Goal: Information Seeking & Learning: Compare options

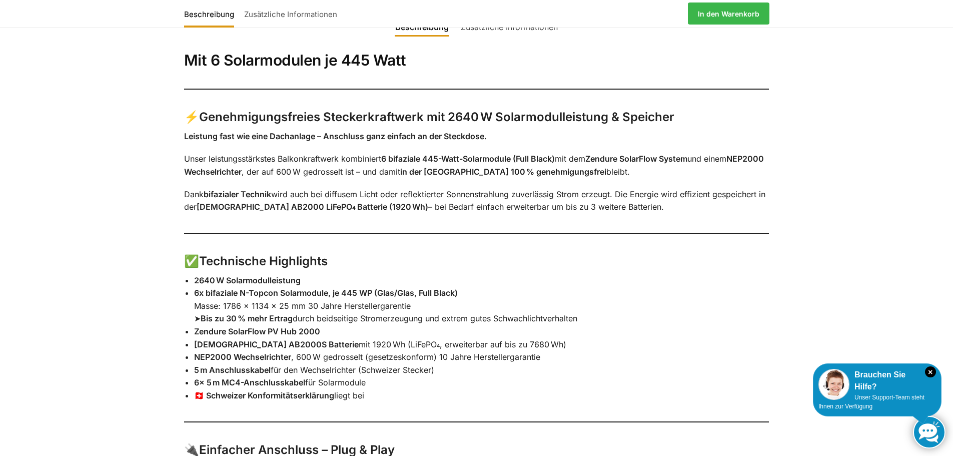
scroll to position [584, 0]
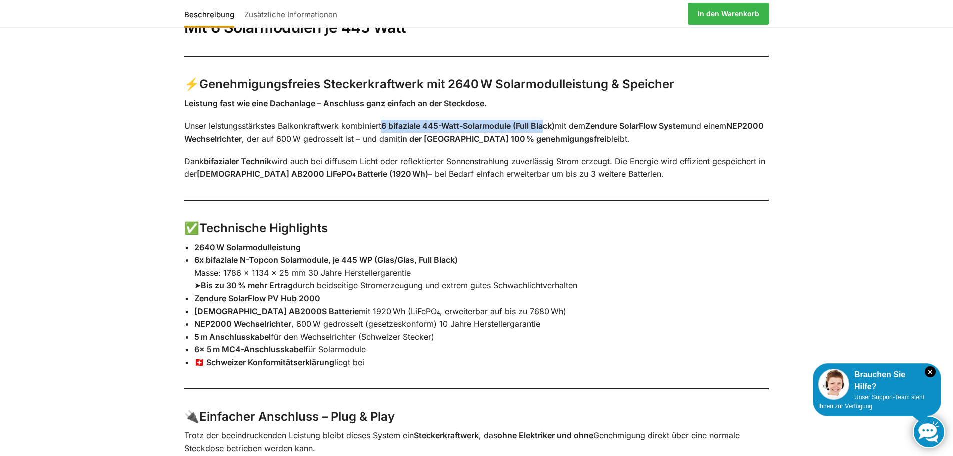
drag, startPoint x: 387, startPoint y: 125, endPoint x: 551, endPoint y: 124, distance: 163.5
click at [551, 124] on strong "6 bifaziale 445-Watt-Solarmodule (Full Black)" at bounding box center [468, 126] width 174 height 10
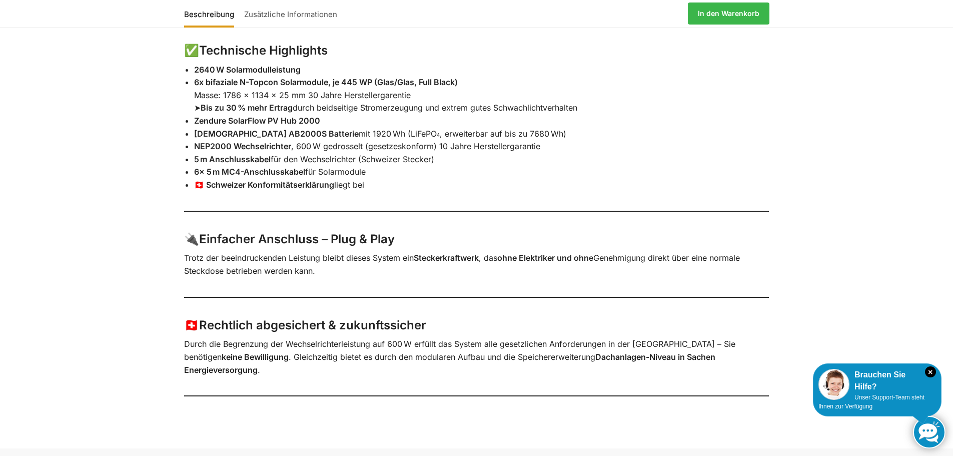
scroll to position [728, 0]
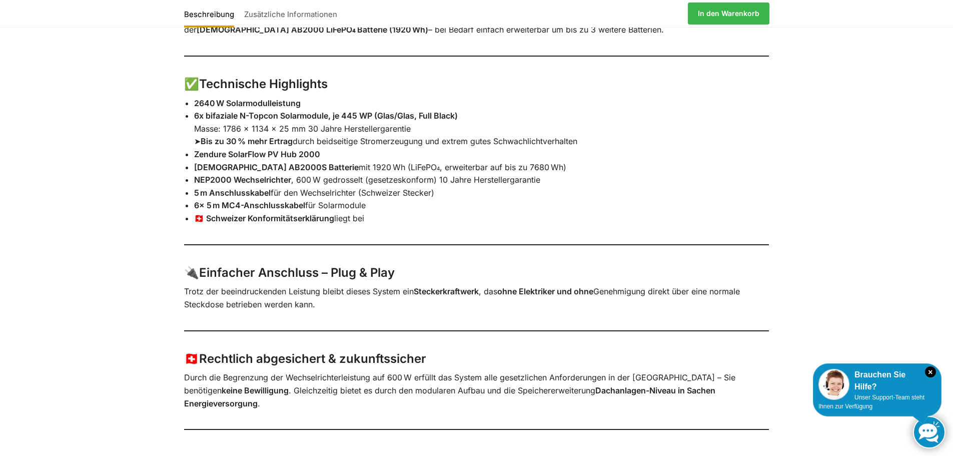
drag, startPoint x: 369, startPoint y: 220, endPoint x: 185, endPoint y: 100, distance: 219.4
click at [194, 100] on ul "2640 W Solarmodulleistung 6x bifaziale N-Topcon Solarmodule, je 445 WP (Glas/Gl…" at bounding box center [481, 161] width 575 height 128
click at [454, 218] on li "🇨🇭 Schweizer Konformitätserklärung liegt bei" at bounding box center [481, 218] width 575 height 13
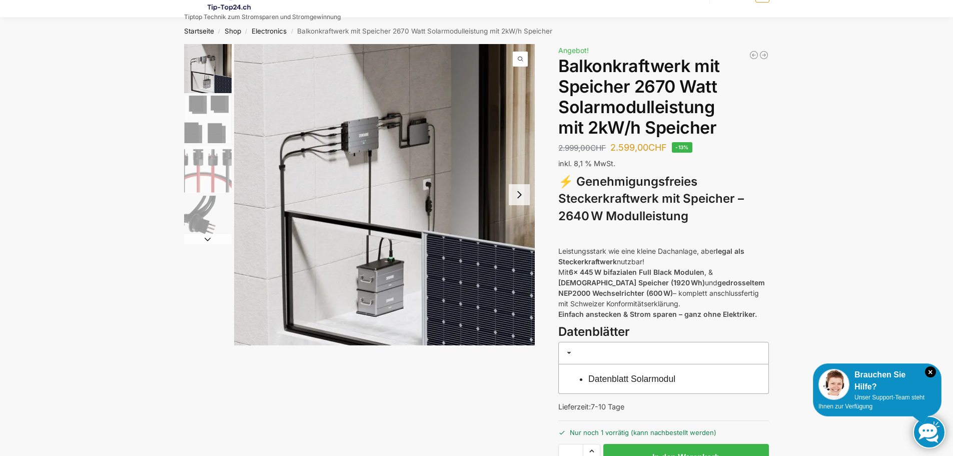
scroll to position [144, 0]
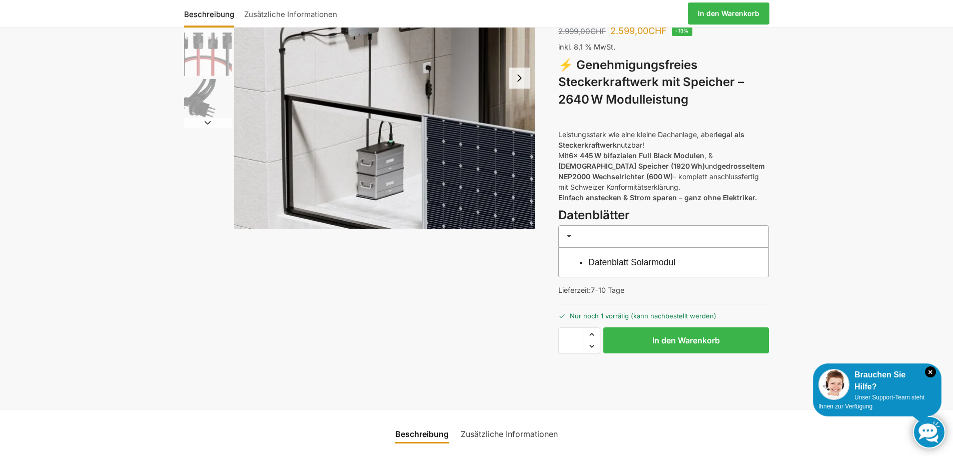
click at [931, 373] on icon "×" at bounding box center [930, 371] width 11 height 11
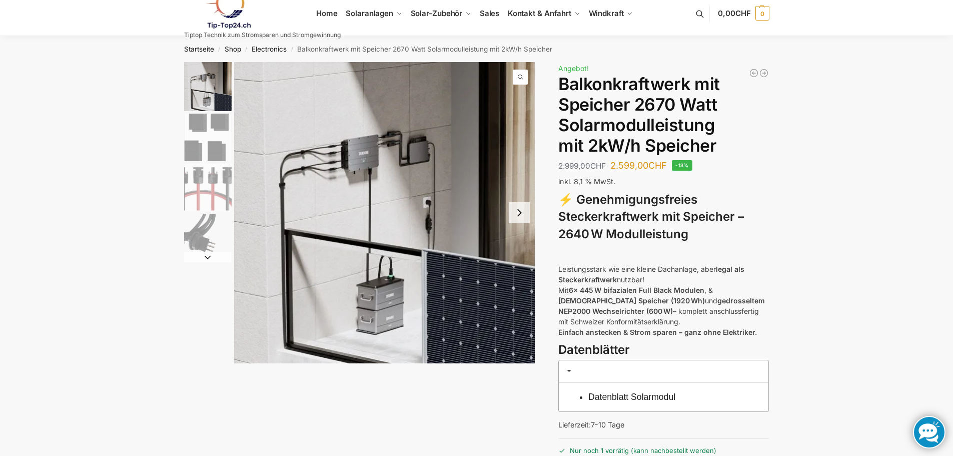
scroll to position [0, 0]
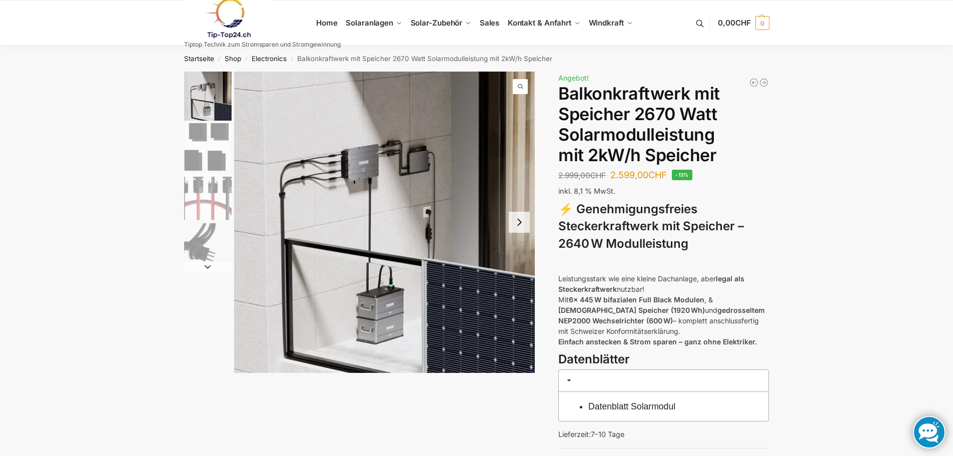
click at [210, 266] on button "Next slide" at bounding box center [208, 267] width 48 height 10
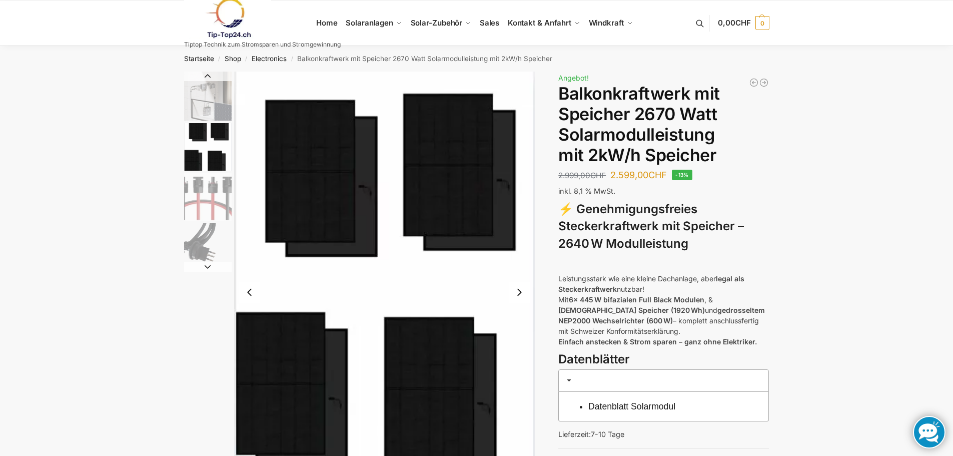
click at [524, 293] on button "Next slide" at bounding box center [519, 292] width 21 height 21
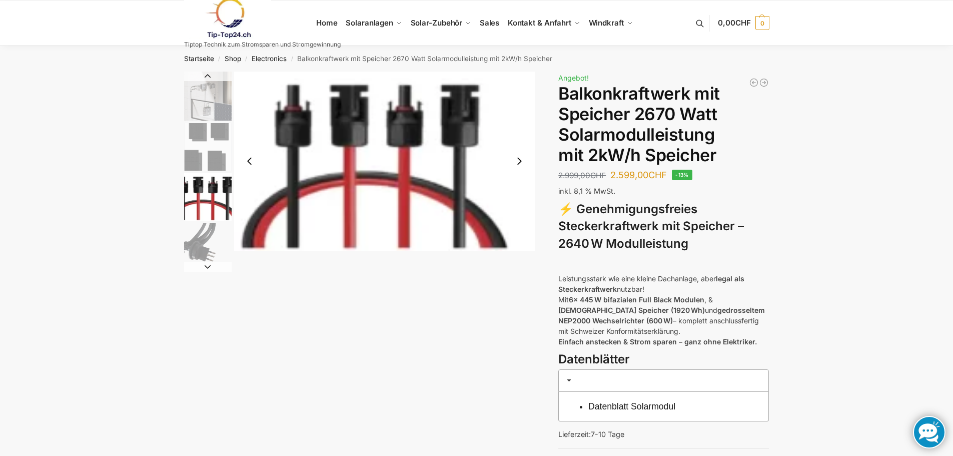
click at [524, 293] on div "Beschreibung Zusätzliche Informationen 2.999,00 CHF Ursprünglicher Preis war: 2…" at bounding box center [476, 312] width 627 height 481
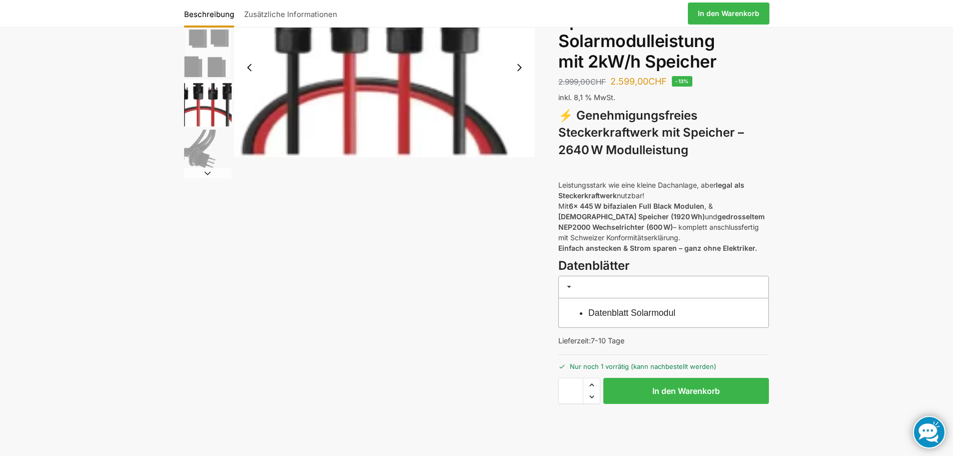
scroll to position [117, 0]
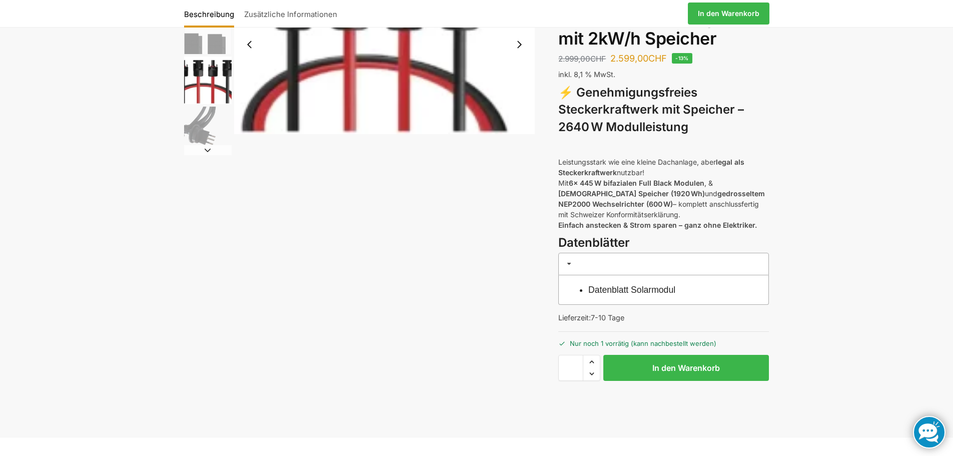
click at [628, 288] on link "Datenblatt Solarmodul" at bounding box center [631, 290] width 87 height 10
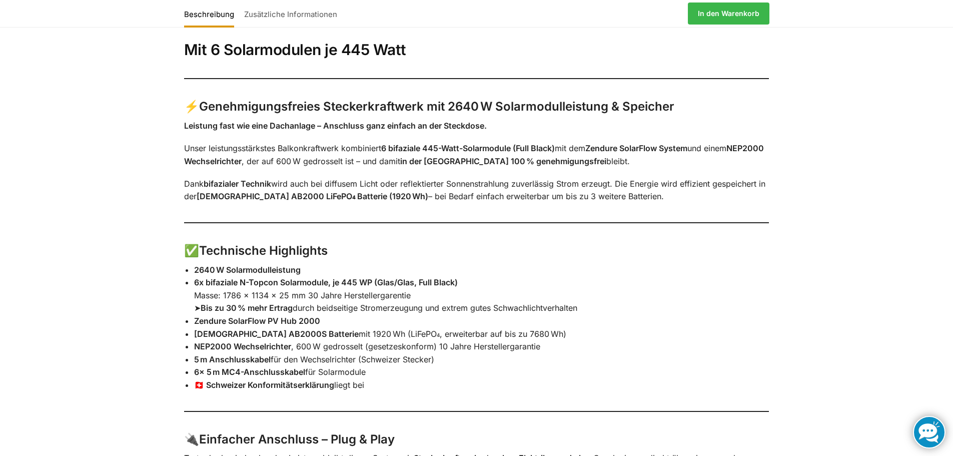
scroll to position [583, 0]
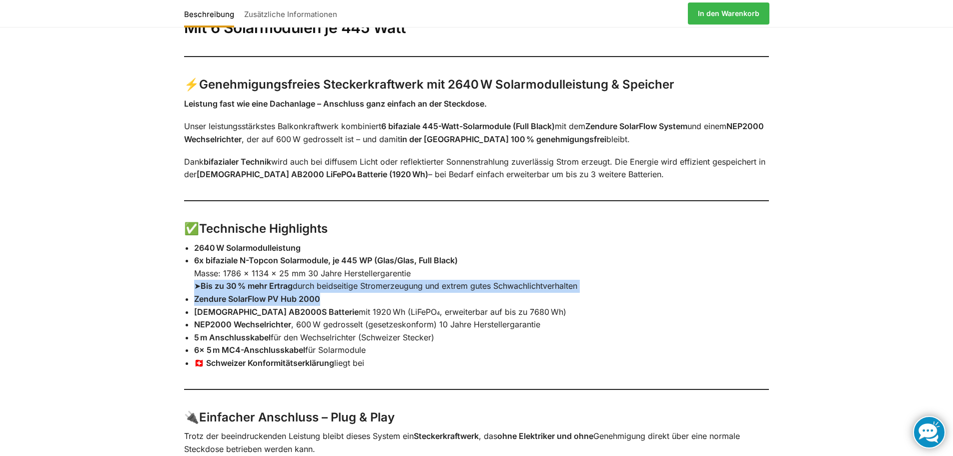
drag, startPoint x: 282, startPoint y: 291, endPoint x: 179, endPoint y: 282, distance: 103.0
click at [179, 282] on div "Mit 6 Solarmodulen je 445 Watt ⚡ Genehmigungsfreies Steckerkraftwerk mit 2640 W…" at bounding box center [476, 306] width 627 height 599
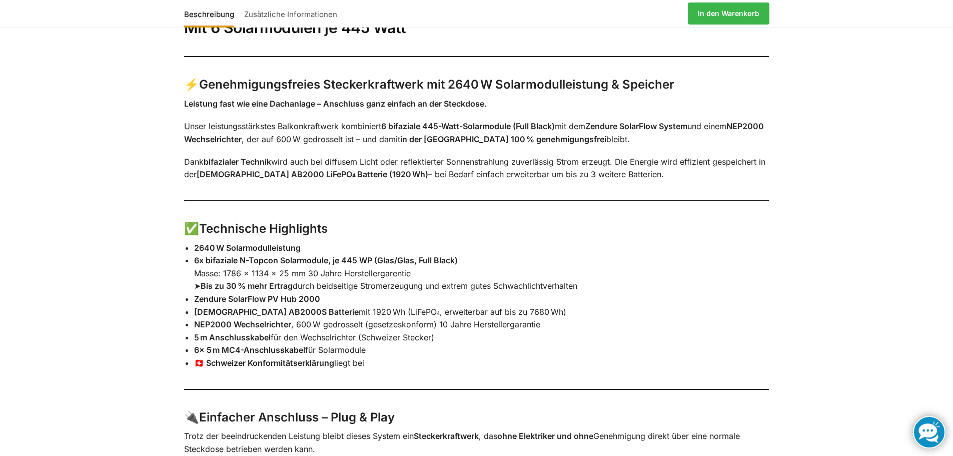
drag, startPoint x: 297, startPoint y: 324, endPoint x: 569, endPoint y: 334, distance: 272.2
click at [569, 334] on ul "2640 W Solarmodulleistung 6x bifaziale N-Topcon Solarmodule, je 445 WP (Glas/Gl…" at bounding box center [481, 306] width 575 height 128
click at [569, 334] on li "5 m Anschlusskabel für den Wechselrichter (Schweizer Stecker)" at bounding box center [481, 337] width 575 height 13
drag, startPoint x: 371, startPoint y: 361, endPoint x: 188, endPoint y: 240, distance: 219.8
click at [188, 240] on div "Mit 6 Solarmodulen je 445 Watt ⚡ Genehmigungsfreies Steckerkraftwerk mit 2640 W…" at bounding box center [476, 306] width 627 height 599
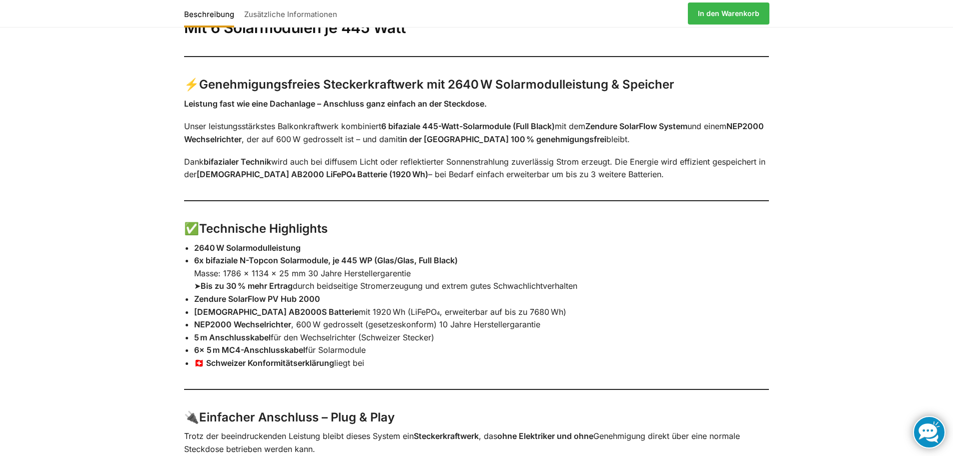
click at [299, 306] on li "Zendure AB2000S Batterie mit 1920 Wh (LiFePO₄, erweiterbar auf bis zu 7680 Wh)" at bounding box center [481, 312] width 575 height 13
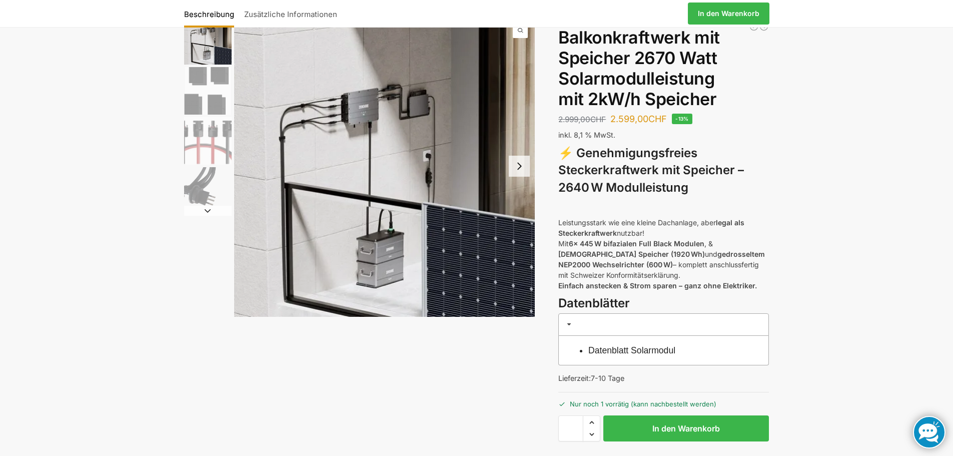
scroll to position [0, 0]
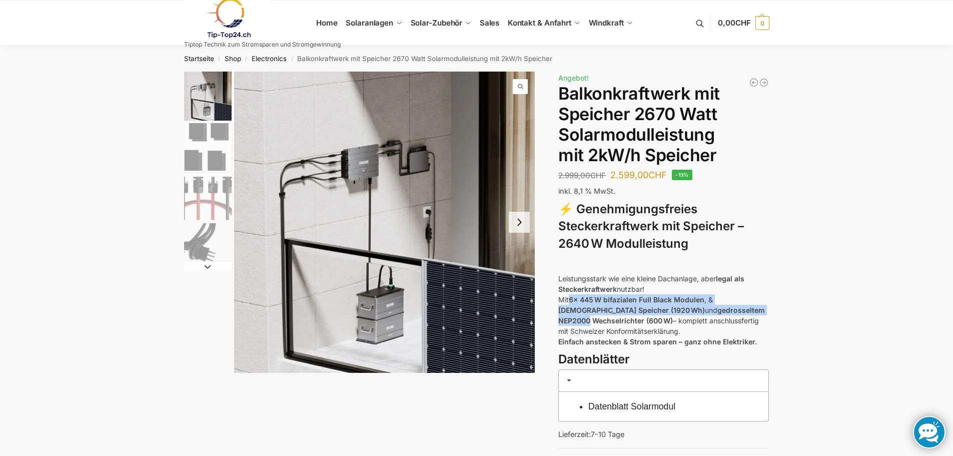
drag, startPoint x: 570, startPoint y: 299, endPoint x: 746, endPoint y: 309, distance: 176.3
click at [746, 309] on p "Leistungsstark wie eine kleine Dachanlage, aber legal als Steckerkraftwerk nutz…" at bounding box center [663, 310] width 211 height 74
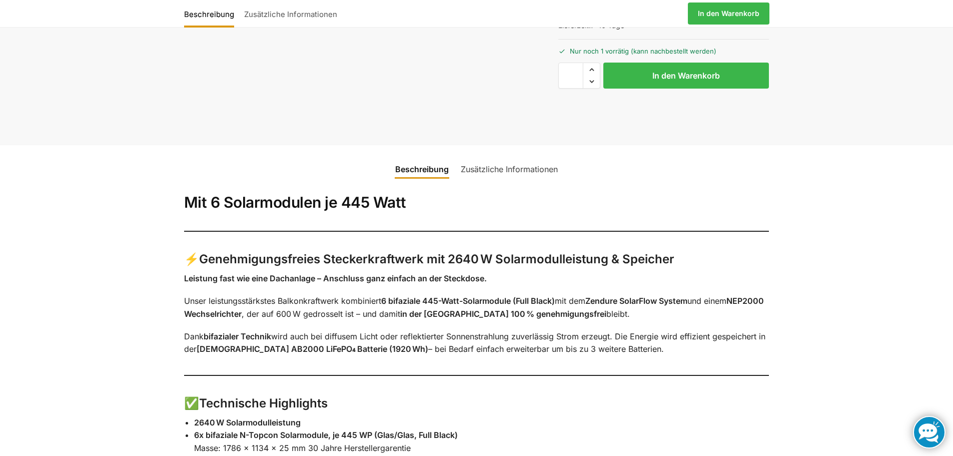
scroll to position [467, 0]
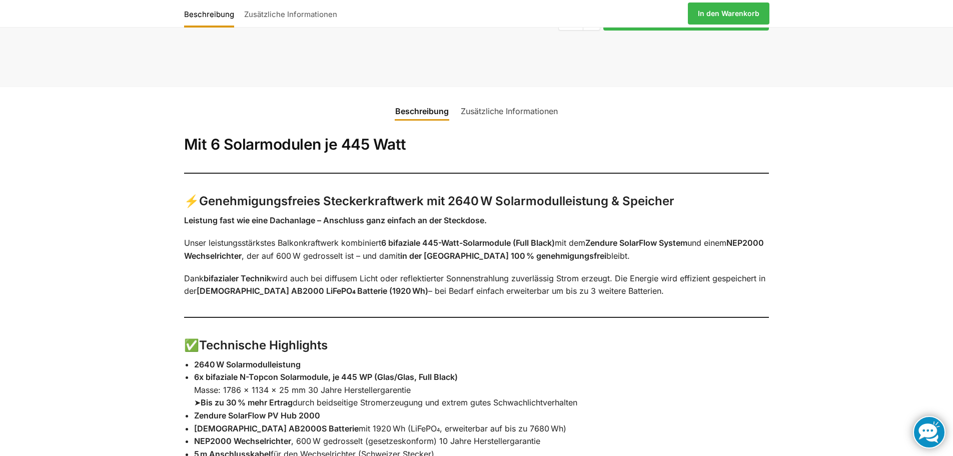
click at [512, 116] on link "Zusätzliche Informationen" at bounding box center [509, 111] width 109 height 24
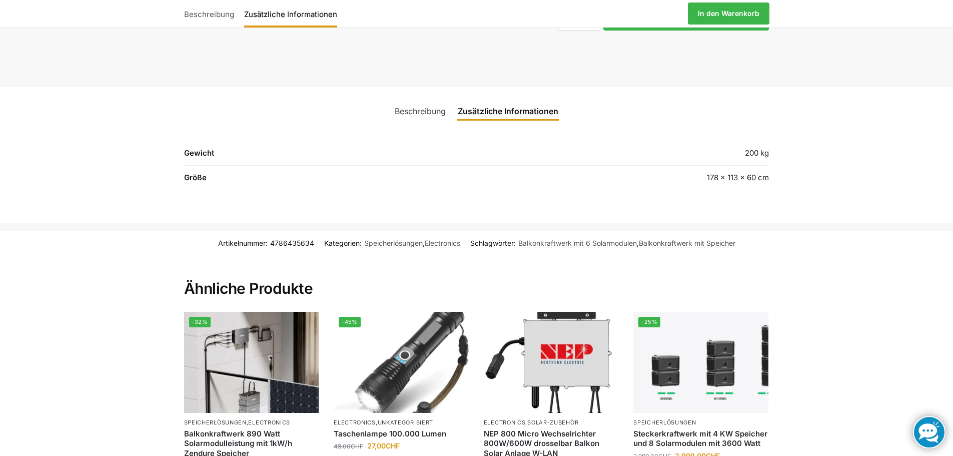
click at [426, 119] on link "Beschreibung" at bounding box center [420, 111] width 63 height 24
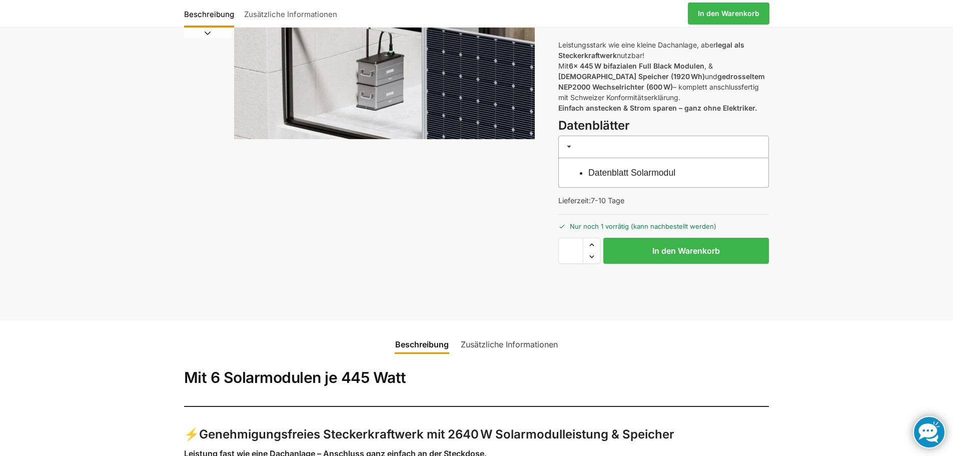
scroll to position [0, 0]
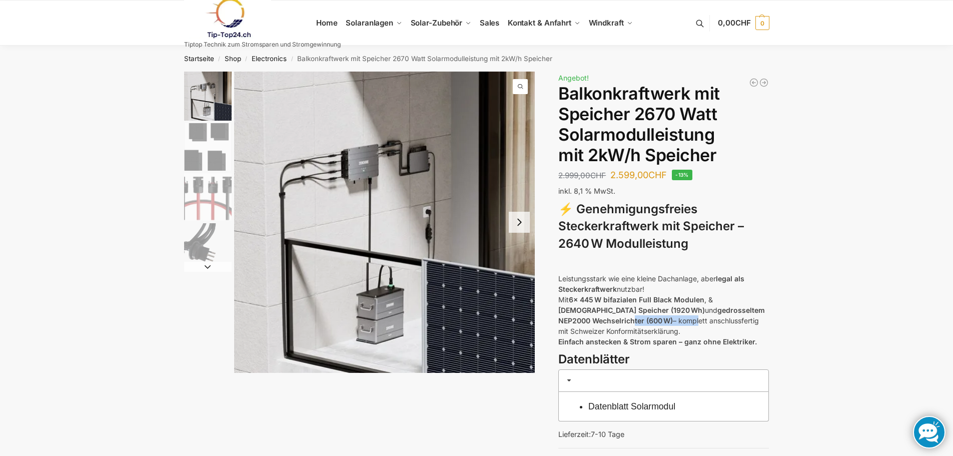
drag, startPoint x: 599, startPoint y: 321, endPoint x: 665, endPoint y: 321, distance: 65.5
click at [665, 321] on p "Leistungsstark wie eine kleine Dachanlage, aber legal als Steckerkraftwerk nutz…" at bounding box center [663, 310] width 211 height 74
drag, startPoint x: 569, startPoint y: 297, endPoint x: 608, endPoint y: 298, distance: 39.0
click at [608, 298] on p "Leistungsstark wie eine kleine Dachanlage, aber legal als Steckerkraftwerk nutz…" at bounding box center [663, 310] width 211 height 74
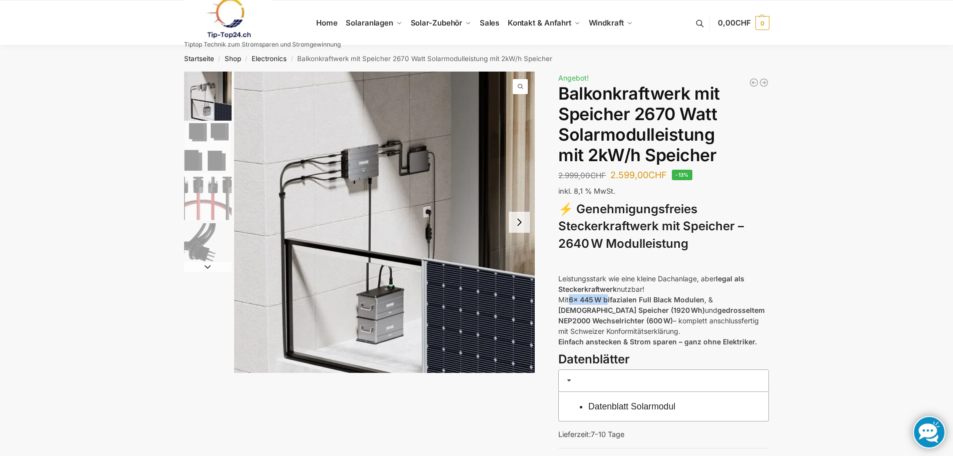
click at [608, 298] on strong "6x 445 W bifazialen Full Black Modulen" at bounding box center [637, 299] width 136 height 9
drag, startPoint x: 300, startPoint y: 59, endPoint x: 592, endPoint y: 60, distance: 292.1
click at [592, 60] on nav "Startseite / Shop / Electronics / Balkonkraftwerk mit Speicher 2670 Watt Solarm…" at bounding box center [476, 59] width 621 height 26
drag, startPoint x: 592, startPoint y: 62, endPoint x: 300, endPoint y: 65, distance: 292.6
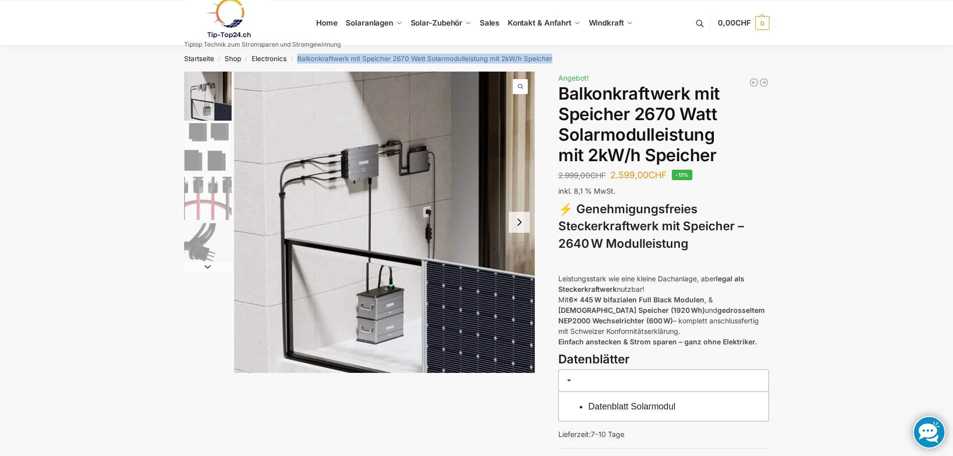
click at [300, 65] on nav "Startseite / Shop / Electronics / Balkonkraftwerk mit Speicher 2670 Watt Solarm…" at bounding box center [476, 59] width 621 height 26
click at [585, 59] on nav "Startseite / Shop / Electronics / Balkonkraftwerk mit Speicher 2670 Watt Solarm…" at bounding box center [476, 59] width 621 height 26
drag, startPoint x: 565, startPoint y: 62, endPoint x: 295, endPoint y: 58, distance: 270.6
click at [295, 58] on nav "Startseite / Shop / Electronics / Balkonkraftwerk mit Speicher 2670 Watt Solarm…" at bounding box center [476, 59] width 621 height 26
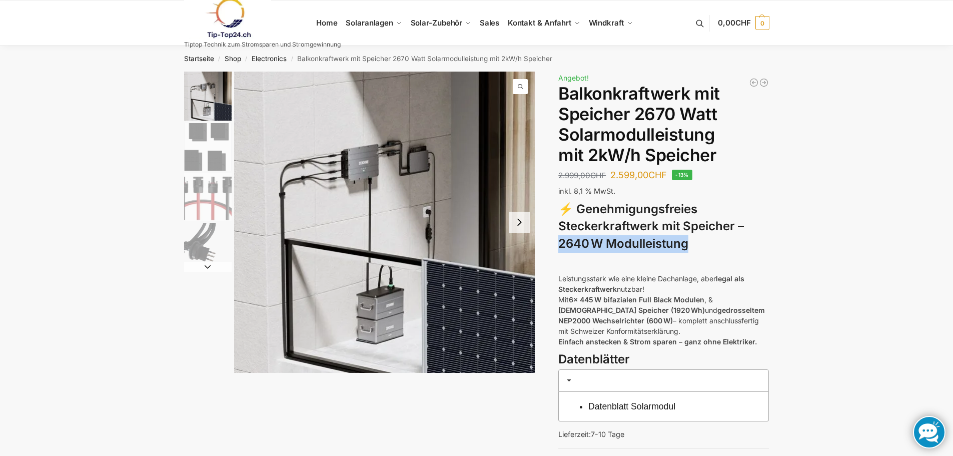
drag, startPoint x: 559, startPoint y: 245, endPoint x: 716, endPoint y: 244, distance: 157.0
click at [716, 244] on h3 "⚡ Genehmigungsfreies Steckerkraftwerk mit Speicher – 2640 W Modulleistung" at bounding box center [663, 227] width 211 height 52
drag, startPoint x: 562, startPoint y: 244, endPoint x: 691, endPoint y: 242, distance: 128.5
click at [691, 242] on h3 "⚡ Genehmigungsfreies Steckerkraftwerk mit Speicher – 2640 W Modulleistung" at bounding box center [663, 227] width 211 height 52
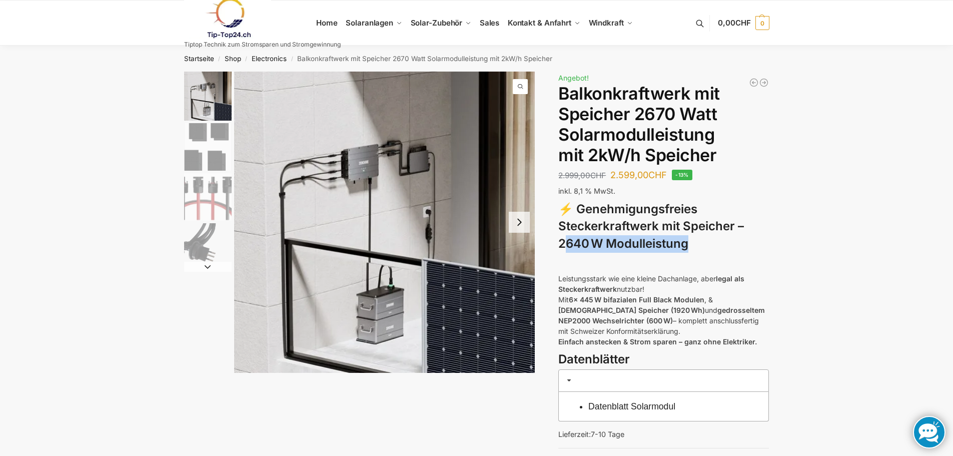
click at [691, 242] on h3 "⚡ Genehmigungsfreies Steckerkraftwerk mit Speicher – 2640 W Modulleistung" at bounding box center [663, 227] width 211 height 52
drag, startPoint x: 558, startPoint y: 245, endPoint x: 737, endPoint y: 247, distance: 179.1
click at [737, 247] on h3 "⚡ Genehmigungsfreies Steckerkraftwerk mit Speicher – 2640 W Modulleistung" at bounding box center [663, 227] width 211 height 52
drag, startPoint x: 560, startPoint y: 242, endPoint x: 727, endPoint y: 250, distance: 167.2
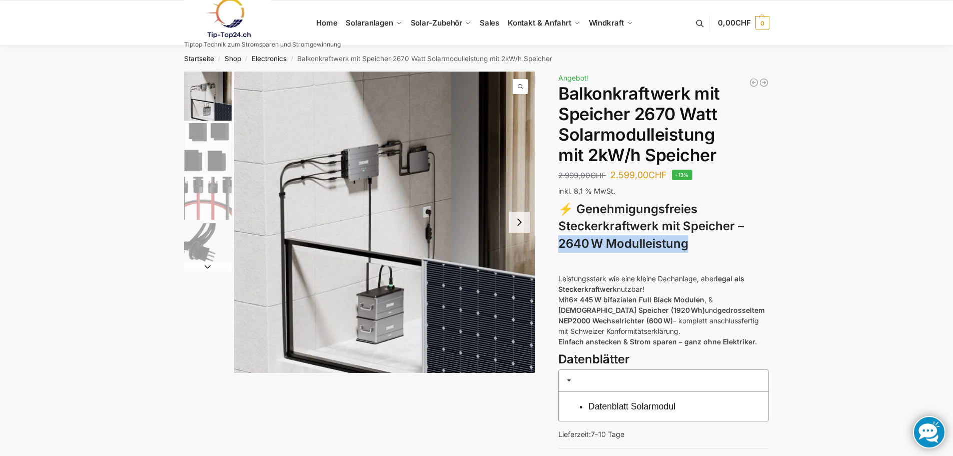
click at [727, 250] on h3 "⚡ Genehmigungsfreies Steckerkraftwerk mit Speicher – 2640 W Modulleistung" at bounding box center [663, 227] width 211 height 52
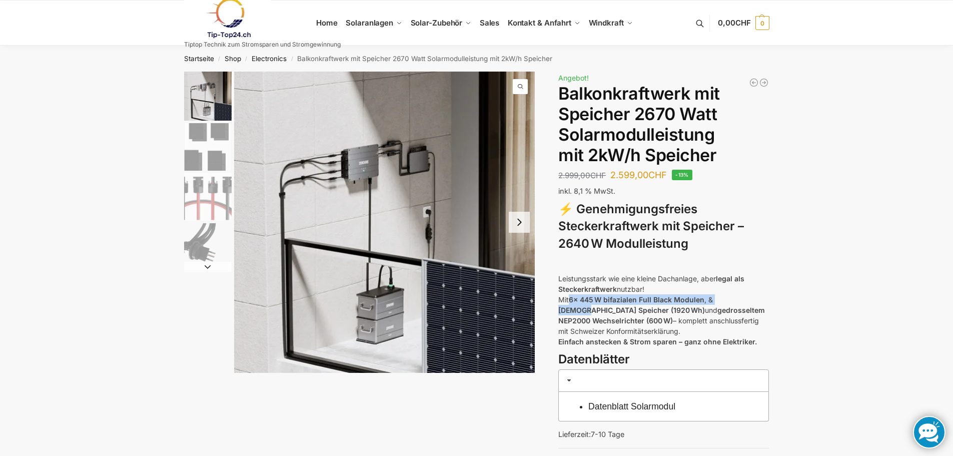
drag, startPoint x: 571, startPoint y: 301, endPoint x: 750, endPoint y: 298, distance: 179.6
click at [750, 298] on p "Leistungsstark wie eine kleine Dachanlage, aber legal als Steckerkraftwerk nutz…" at bounding box center [663, 310] width 211 height 74
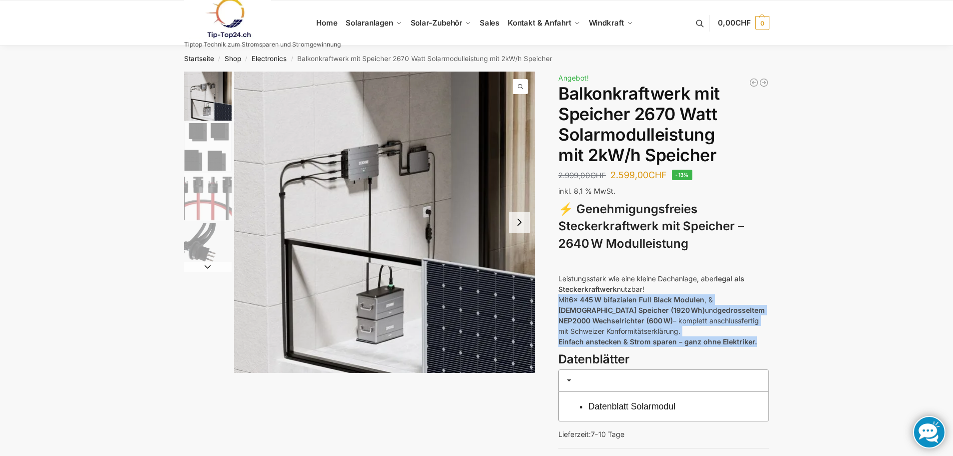
drag, startPoint x: 558, startPoint y: 300, endPoint x: 759, endPoint y: 345, distance: 206.0
click at [759, 345] on p "Leistungsstark wie eine kleine Dachanlage, aber legal als Steckerkraftwerk nutz…" at bounding box center [663, 310] width 211 height 74
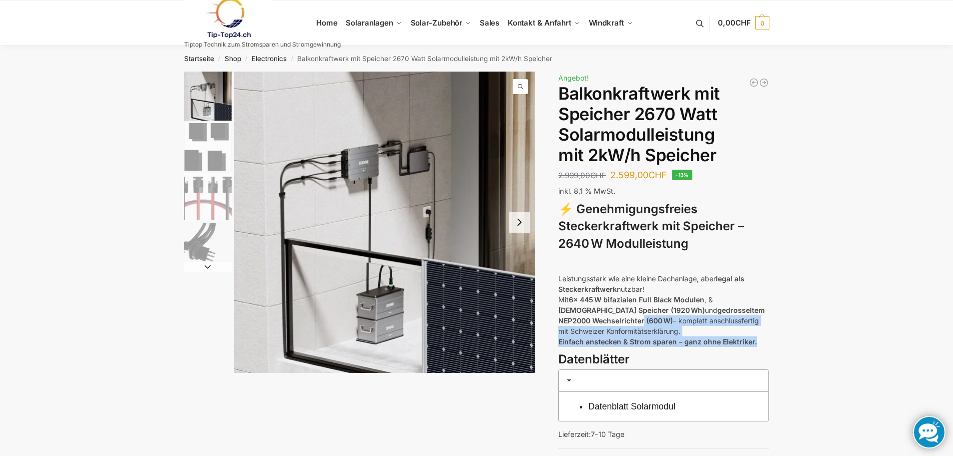
drag, startPoint x: 609, startPoint y: 322, endPoint x: 798, endPoint y: 344, distance: 189.8
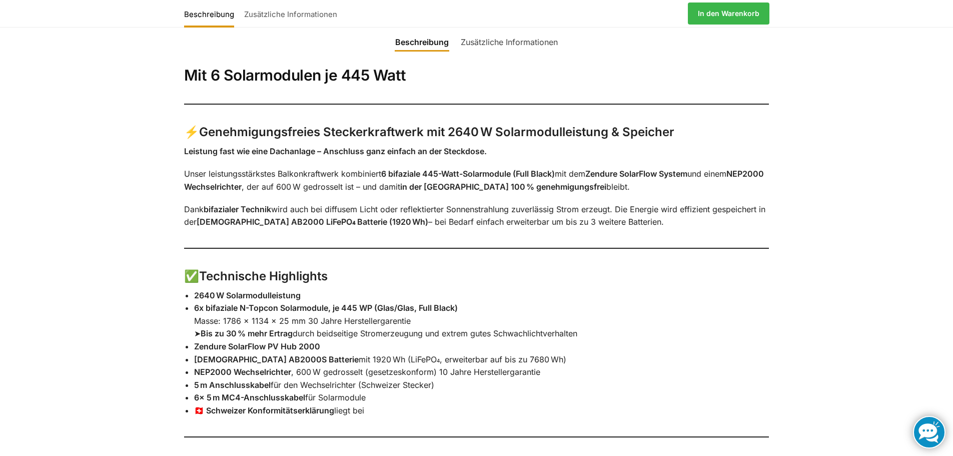
scroll to position [584, 0]
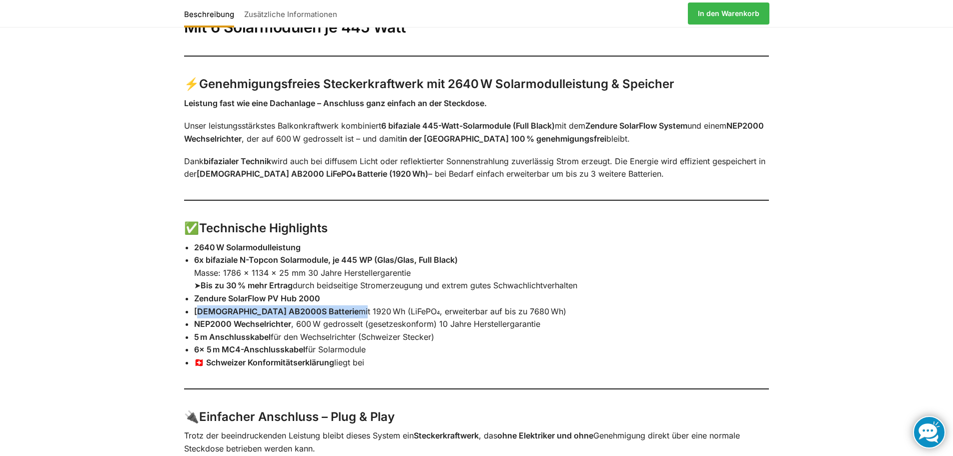
drag, startPoint x: 198, startPoint y: 312, endPoint x: 306, endPoint y: 311, distance: 108.5
click at [306, 311] on li "Zendure AB2000S Batterie mit 1920 Wh (LiFePO₄, erweiterbar auf bis zu 7680 Wh)" at bounding box center [481, 311] width 575 height 13
click at [307, 311] on li "Zendure AB2000S Batterie mit 1920 Wh (LiFePO₄, erweiterbar auf bis zu 7680 Wh)" at bounding box center [481, 311] width 575 height 13
drag, startPoint x: 316, startPoint y: 311, endPoint x: 352, endPoint y: 308, distance: 36.2
click at [352, 308] on li "Zendure AB2000S Batterie mit 1920 Wh (LiFePO₄, erweiterbar auf bis zu 7680 Wh)" at bounding box center [481, 311] width 575 height 13
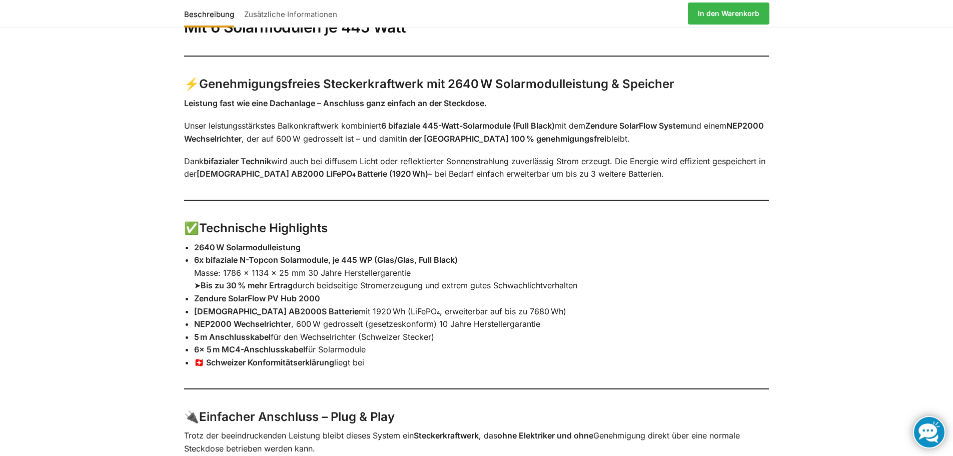
click at [530, 305] on li "Zendure AB2000S Batterie mit 1920 Wh (LiFePO₄, erweiterbar auf bis zu 7680 Wh)" at bounding box center [481, 311] width 575 height 13
drag, startPoint x: 195, startPoint y: 313, endPoint x: 299, endPoint y: 311, distance: 104.0
click at [299, 311] on li "Zendure AB2000S Batterie mit 1920 Wh (LiFePO₄, erweiterbar auf bis zu 7680 Wh)" at bounding box center [481, 311] width 575 height 13
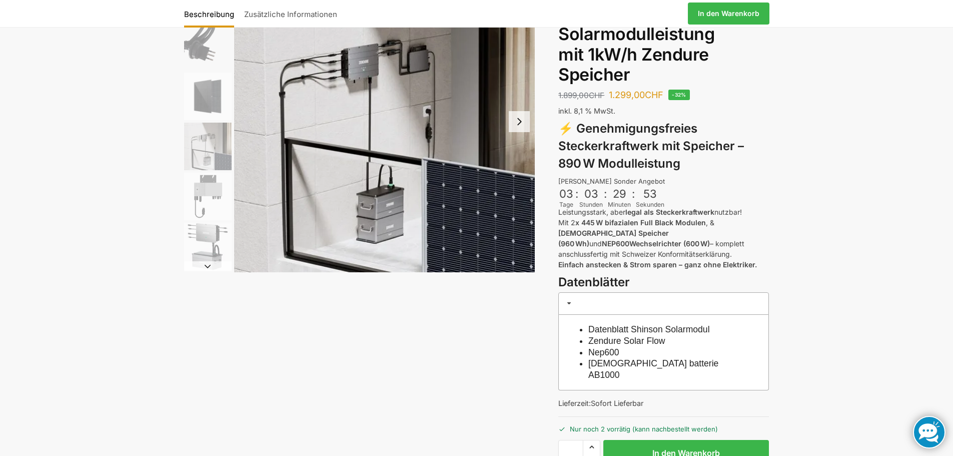
scroll to position [117, 0]
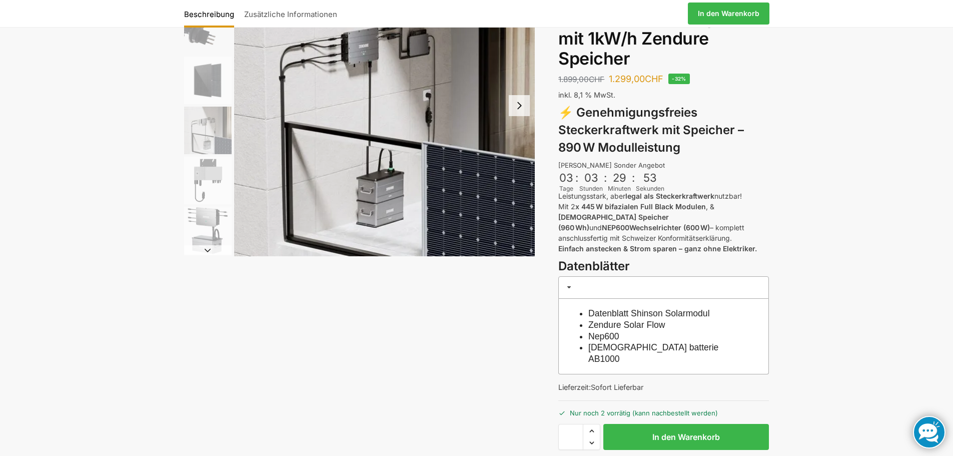
click at [527, 107] on button "Next slide" at bounding box center [519, 105] width 21 height 21
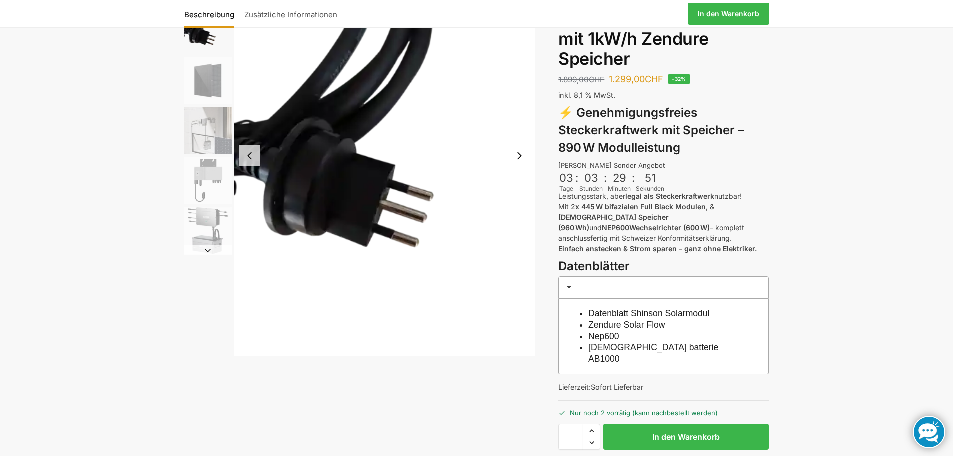
click at [527, 107] on img "2 / 6" at bounding box center [384, 155] width 301 height 401
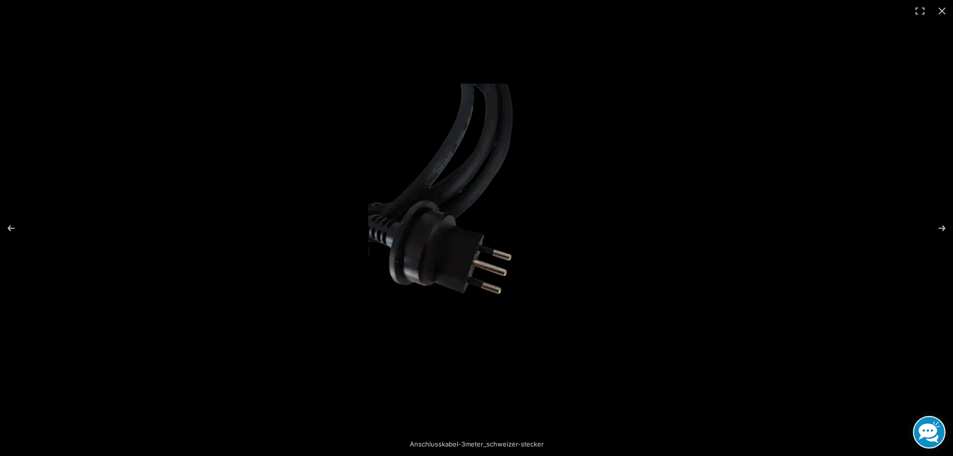
click at [947, 9] on button "Close (Esc)" at bounding box center [942, 11] width 22 height 22
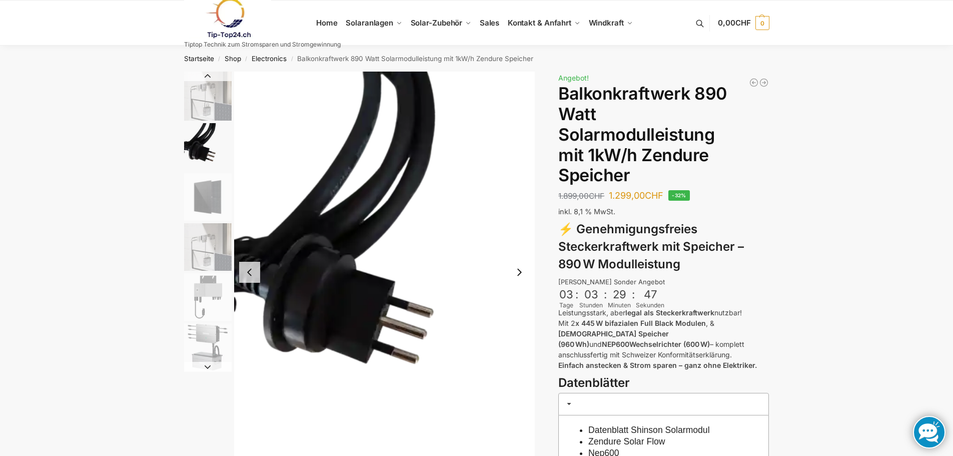
click at [333, 22] on link at bounding box center [262, 18] width 157 height 41
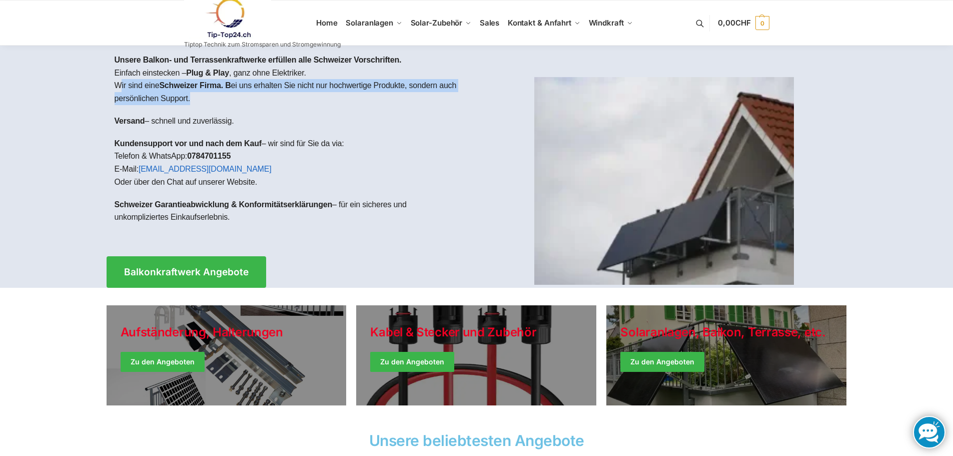
drag, startPoint x: 131, startPoint y: 85, endPoint x: 216, endPoint y: 97, distance: 85.9
click at [216, 97] on p "Wir sind eine Schweizer Firma. B ei uns erhalten Sie nicht nur hochwertige Prod…" at bounding box center [292, 92] width 354 height 26
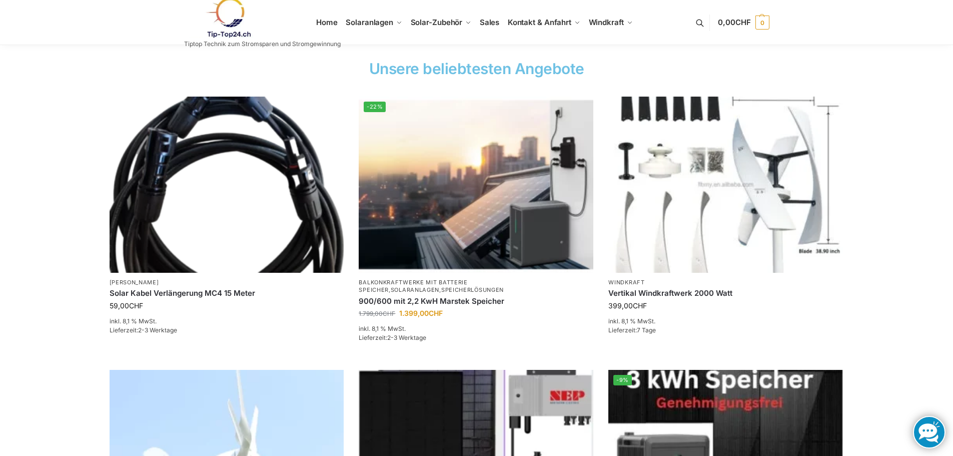
scroll to position [350, 0]
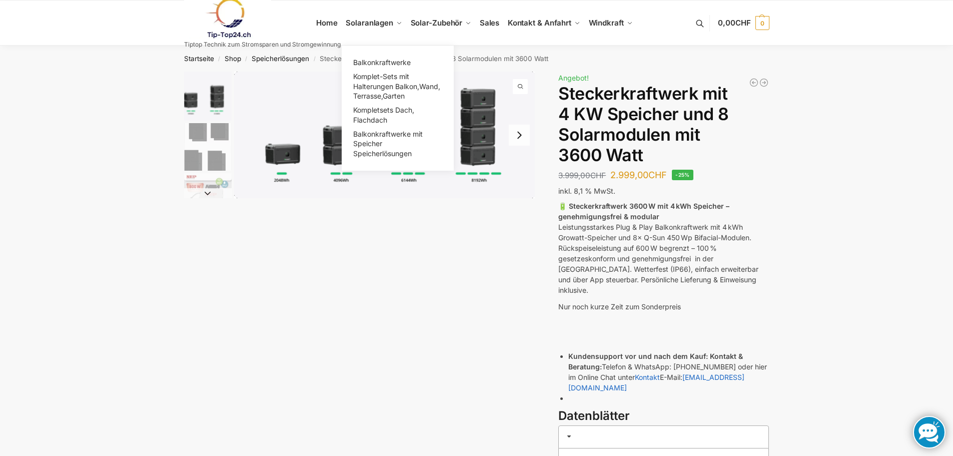
click at [400, 66] on span "Balkonkraftwerke" at bounding box center [382, 62] width 58 height 9
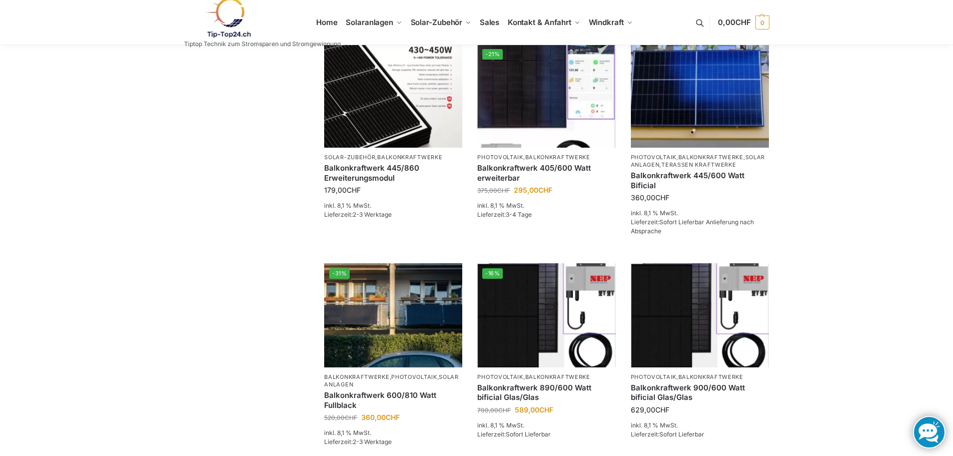
scroll to position [350, 0]
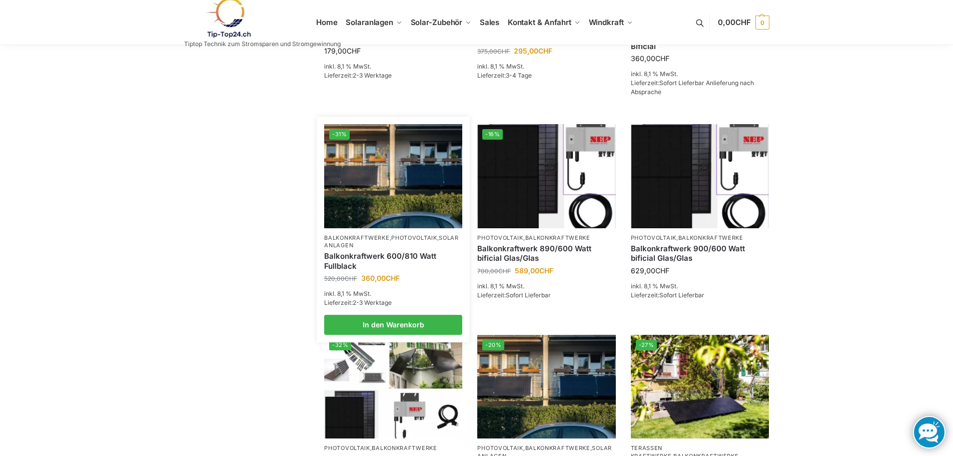
click at [370, 268] on link "Balkonkraftwerk 600/810 Watt Fullblack" at bounding box center [393, 261] width 138 height 20
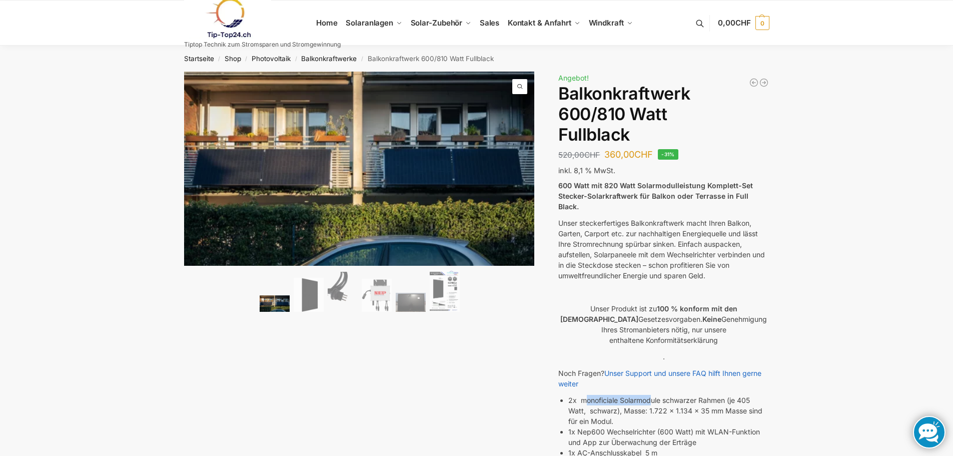
drag, startPoint x: 585, startPoint y: 393, endPoint x: 654, endPoint y: 392, distance: 68.5
click at [654, 395] on li "2x monoficiale Solarmodule schwarzer Rahmen (je 405 Watt, schwarz), Masse: 1.72…" at bounding box center [668, 411] width 201 height 32
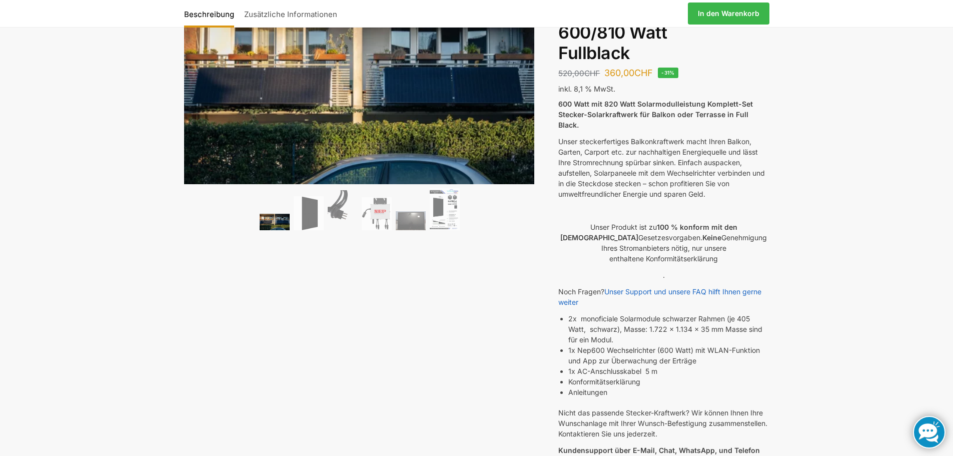
scroll to position [117, 0]
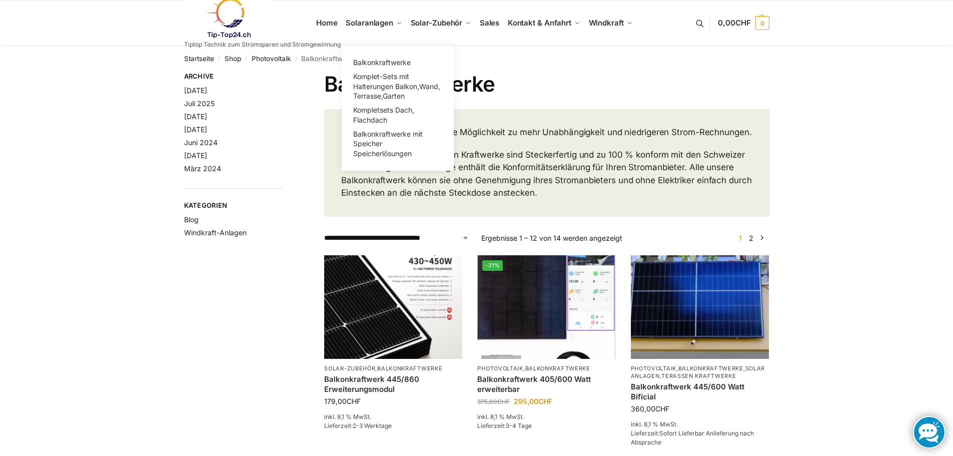
click at [385, 89] on span "Komplet-Sets mit Halterungen Balkon,Wand, Terrasse,Garten" at bounding box center [396, 86] width 87 height 28
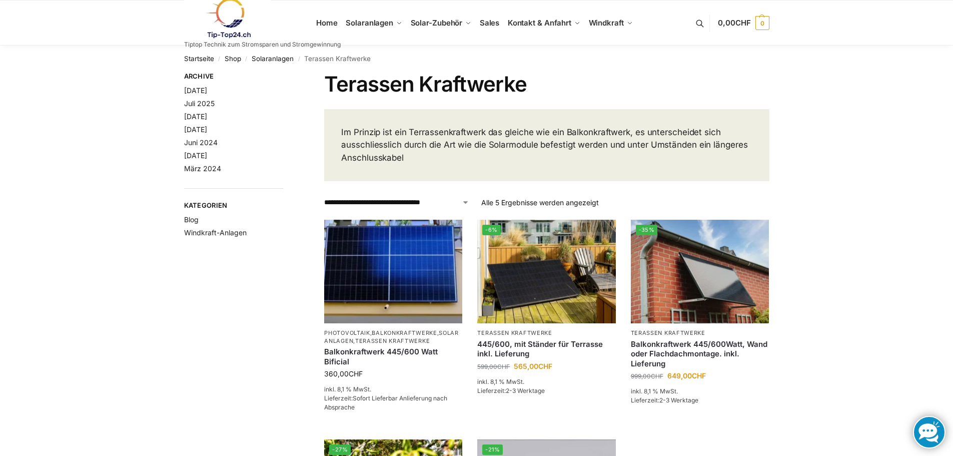
scroll to position [117, 0]
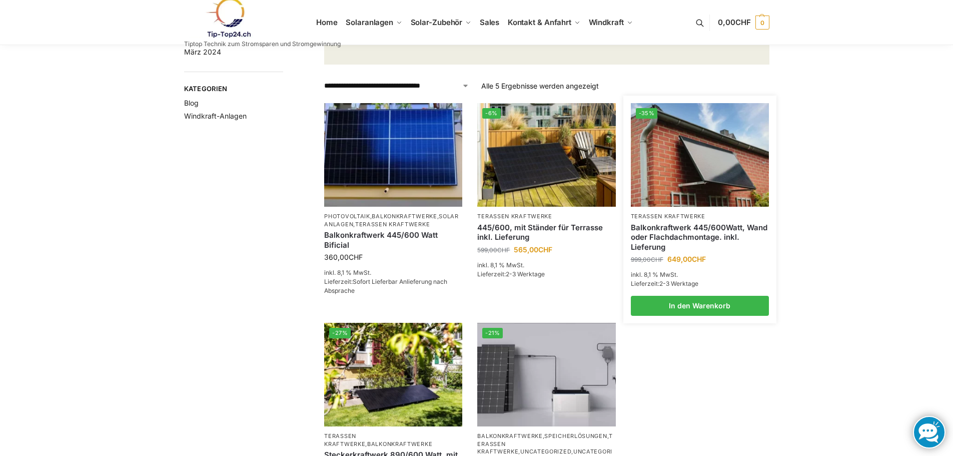
click at [728, 232] on link "Balkonkraftwerk 445/600Watt, Wand oder Flachdachmontage. inkl. Lieferung" at bounding box center [700, 238] width 138 height 30
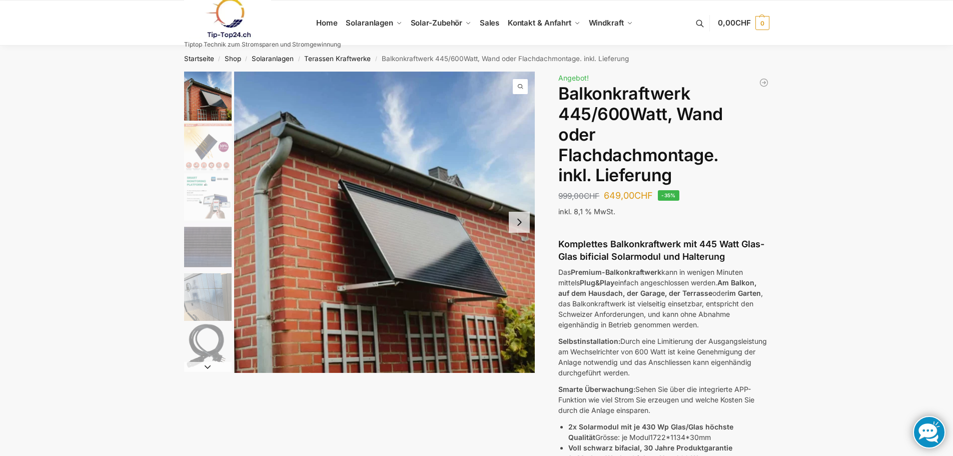
click at [219, 340] on img "6 / 6" at bounding box center [208, 347] width 48 height 48
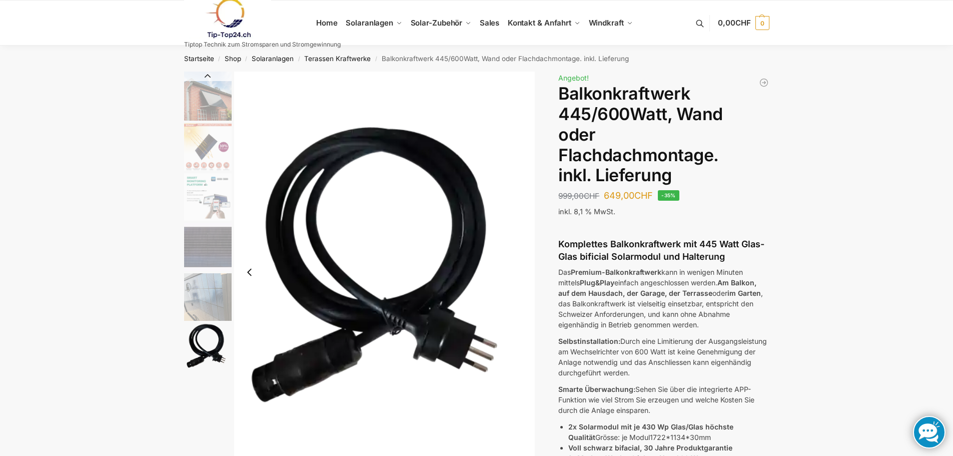
click at [217, 299] on img "5 / 6" at bounding box center [208, 297] width 48 height 48
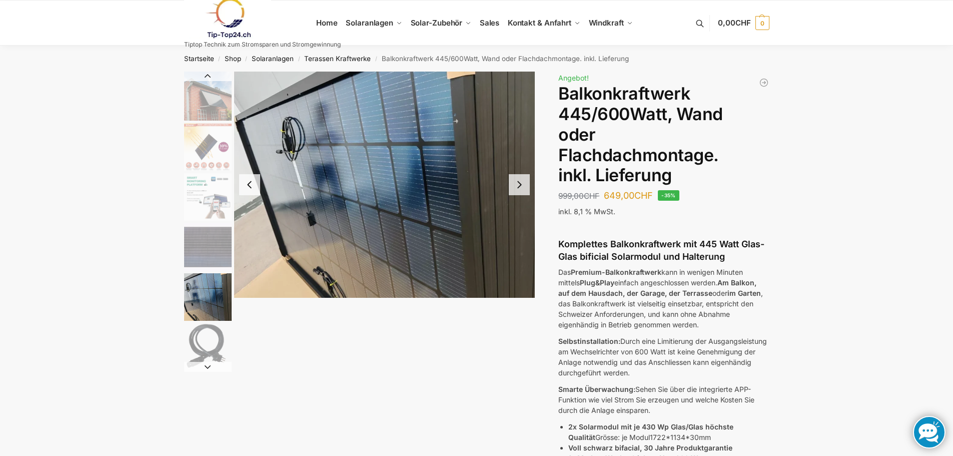
click at [225, 358] on img "6 / 6" at bounding box center [208, 347] width 48 height 48
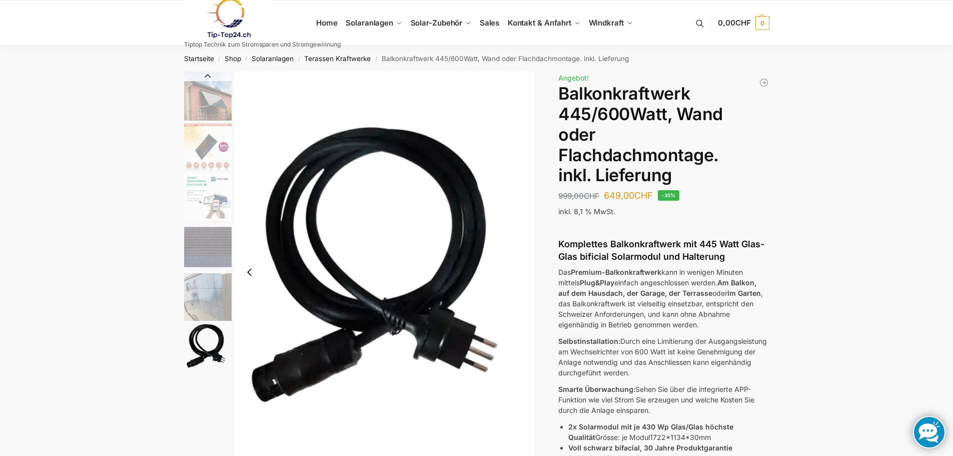
click at [216, 315] on img "5 / 6" at bounding box center [208, 297] width 48 height 48
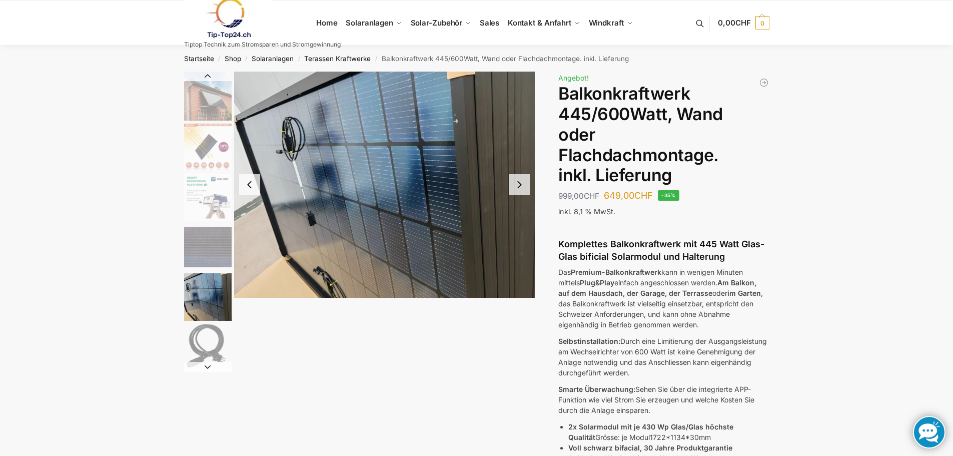
click at [199, 91] on img "1 / 6" at bounding box center [208, 96] width 48 height 49
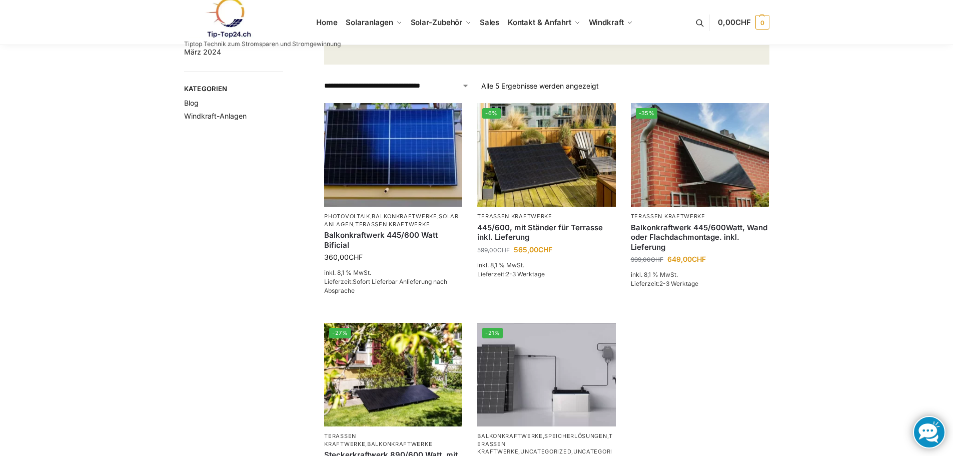
scroll to position [233, 0]
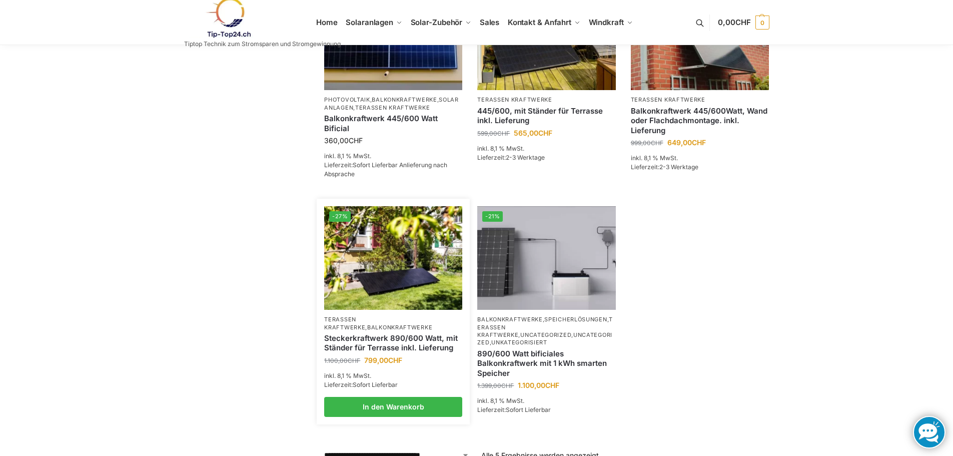
click at [415, 273] on img at bounding box center [393, 258] width 138 height 104
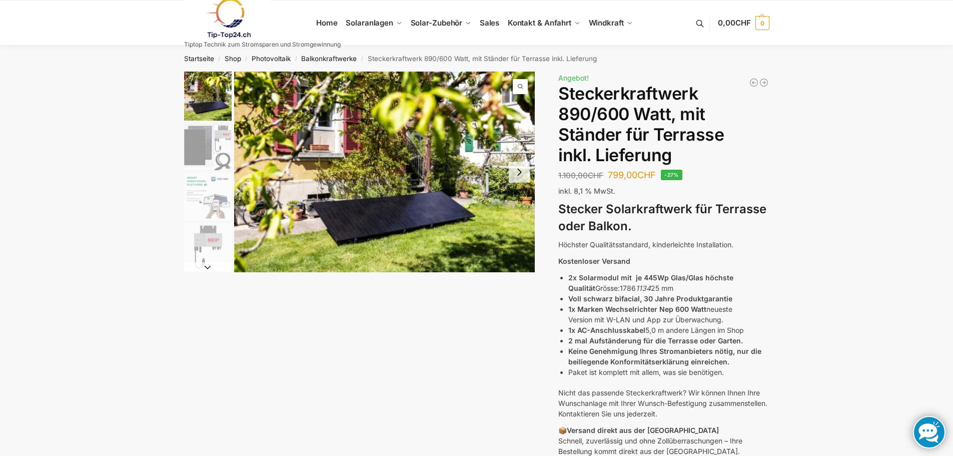
click at [206, 145] on img "2 / 11" at bounding box center [208, 147] width 48 height 48
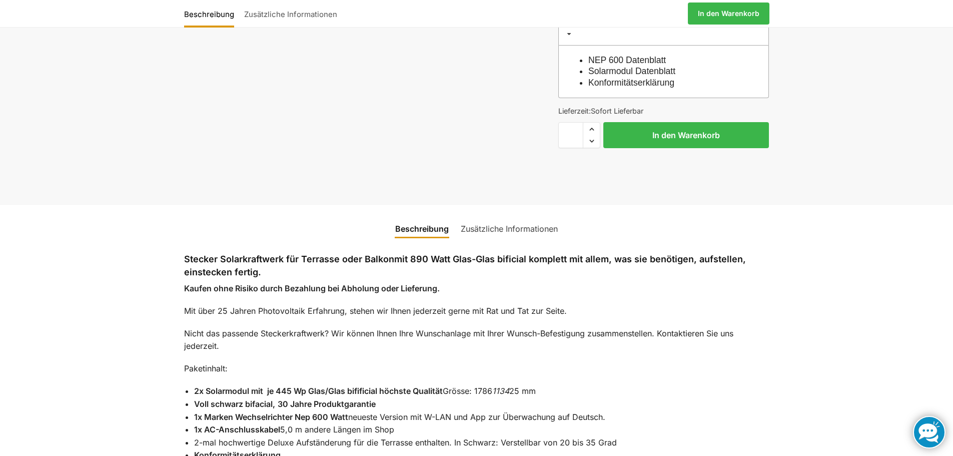
scroll to position [584, 0]
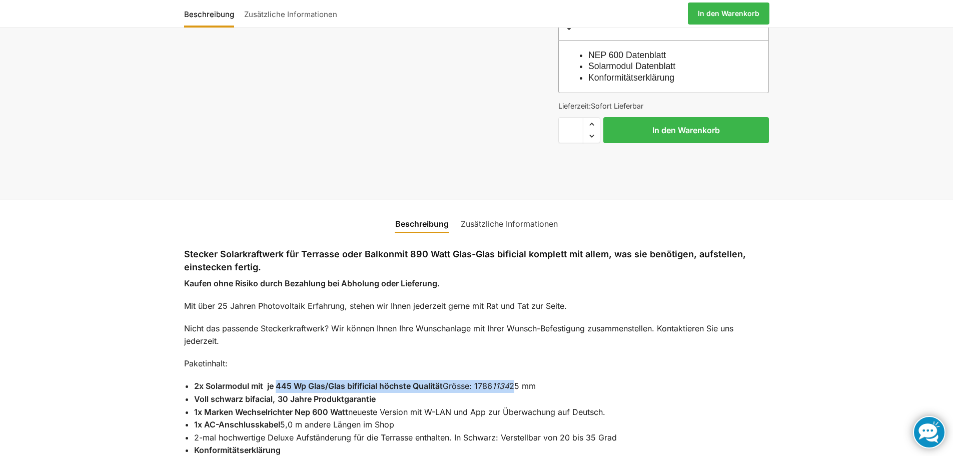
drag, startPoint x: 329, startPoint y: 367, endPoint x: 520, endPoint y: 369, distance: 190.5
click at [520, 380] on li "2x Solarmodul mit je 445 Wp Glas/Glas bifificial höchste Qualität Grösse: 1786 …" at bounding box center [481, 386] width 575 height 13
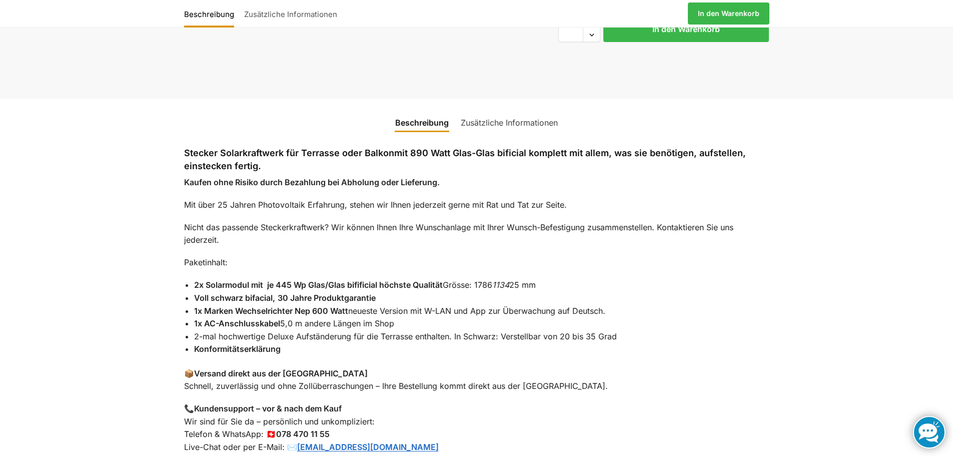
scroll to position [700, 0]
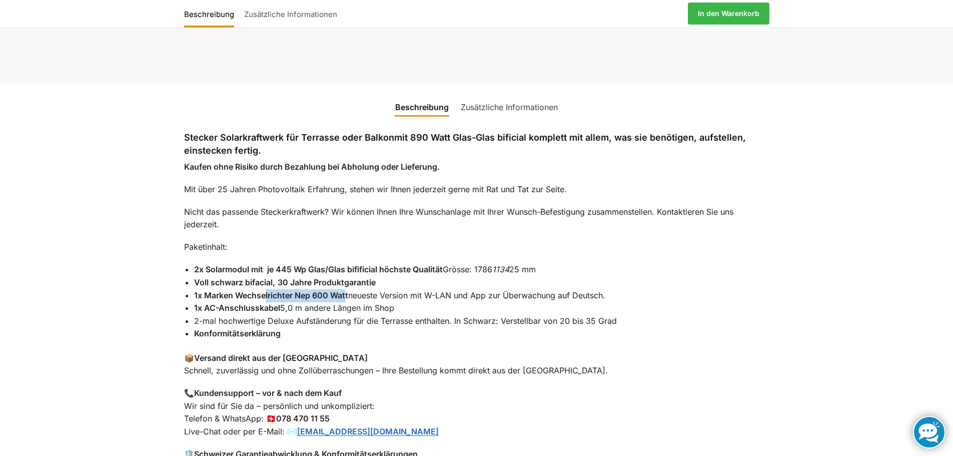
drag, startPoint x: 266, startPoint y: 275, endPoint x: 347, endPoint y: 273, distance: 81.0
click at [347, 290] on strong "1x Marken Wechselrichter Nep 600 Watt" at bounding box center [271, 295] width 154 height 10
drag, startPoint x: 377, startPoint y: 273, endPoint x: 490, endPoint y: 273, distance: 112.5
click at [490, 289] on li "1x Marken Wechselrichter Nep 600 Watt neueste Version mit W-LAN und App zur Übe…" at bounding box center [481, 295] width 575 height 13
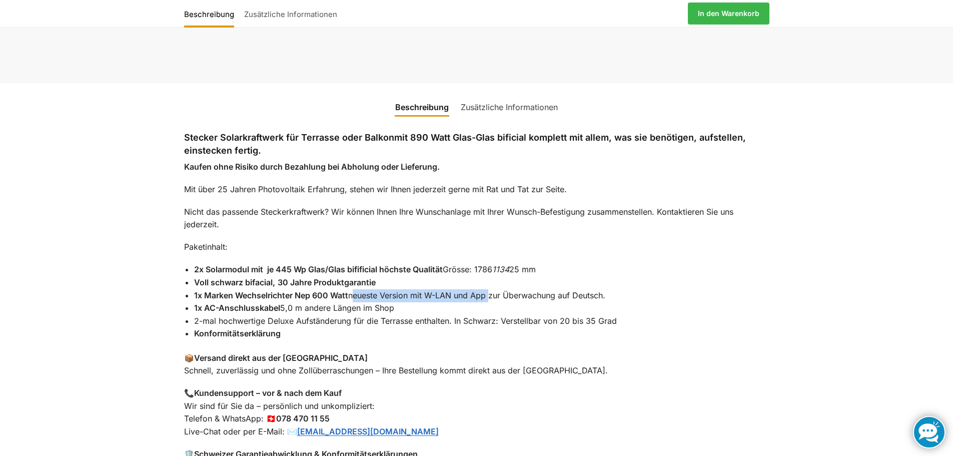
click at [490, 289] on li "1x Marken Wechselrichter Nep 600 Watt neueste Version mit W-LAN und App zur Übe…" at bounding box center [481, 295] width 575 height 13
drag, startPoint x: 273, startPoint y: 251, endPoint x: 382, endPoint y: 248, distance: 109.1
click at [382, 264] on strong "2x Solarmodul mit je 445 Wp Glas/Glas bifificial höchste Qualität" at bounding box center [318, 269] width 249 height 10
drag, startPoint x: 479, startPoint y: 251, endPoint x: 548, endPoint y: 252, distance: 69.0
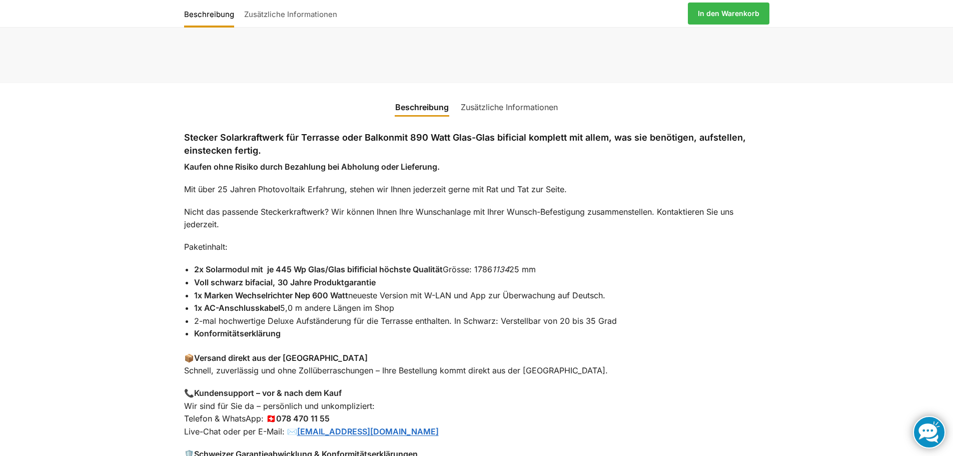
click at [546, 263] on li "2x Solarmodul mit je 445 Wp Glas/Glas bifificial höchste Qualität Grösse: 1786 …" at bounding box center [481, 269] width 575 height 13
click at [548, 263] on li "2x Solarmodul mit je 445 Wp Glas/Glas bifificial höchste Qualität Grösse: 1786 …" at bounding box center [481, 269] width 575 height 13
drag, startPoint x: 514, startPoint y: 302, endPoint x: 602, endPoint y: 305, distance: 88.6
click at [602, 315] on li "2-mal hochwertige Deluxe Aufständerung für die Terrasse enthalten. In Schwarz: …" at bounding box center [481, 321] width 575 height 13
click at [534, 315] on li "2-mal hochwertige Deluxe Aufständerung für die Terrasse enthalten. In Schwarz: …" at bounding box center [481, 321] width 575 height 13
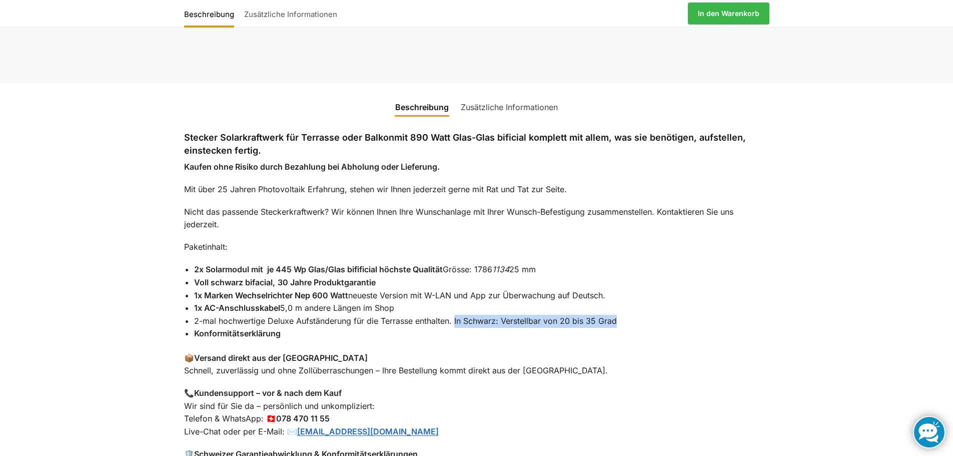
drag, startPoint x: 455, startPoint y: 298, endPoint x: 645, endPoint y: 300, distance: 190.0
click at [645, 315] on li "2-mal hochwertige Deluxe Aufständerung für die Terrasse enthalten. In Schwarz: …" at bounding box center [481, 321] width 575 height 13
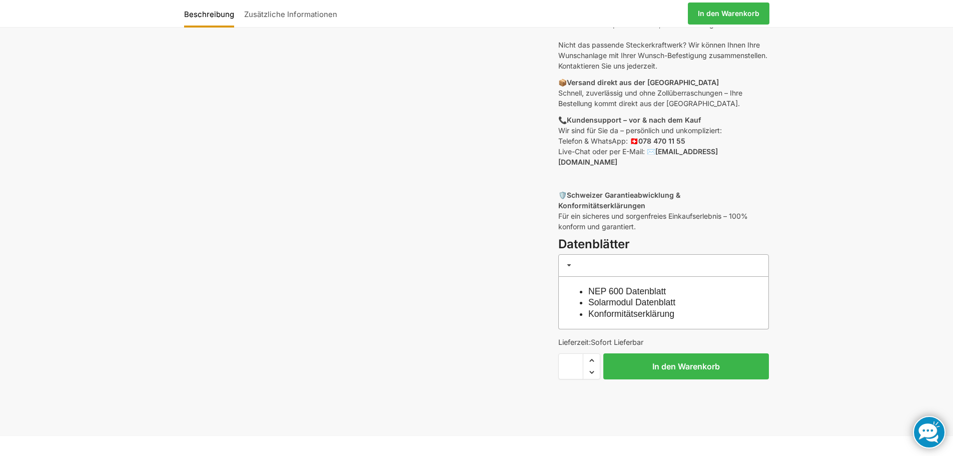
scroll to position [0, 0]
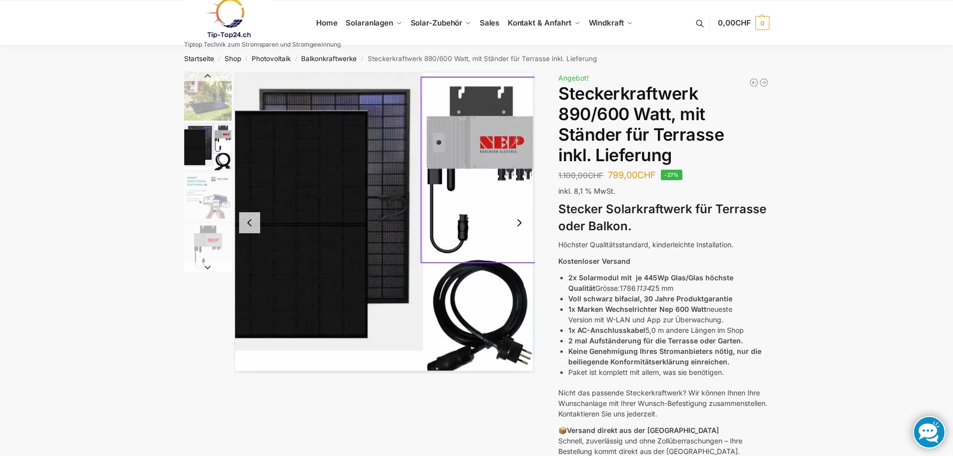
click at [218, 103] on img "1 / 11" at bounding box center [208, 96] width 48 height 49
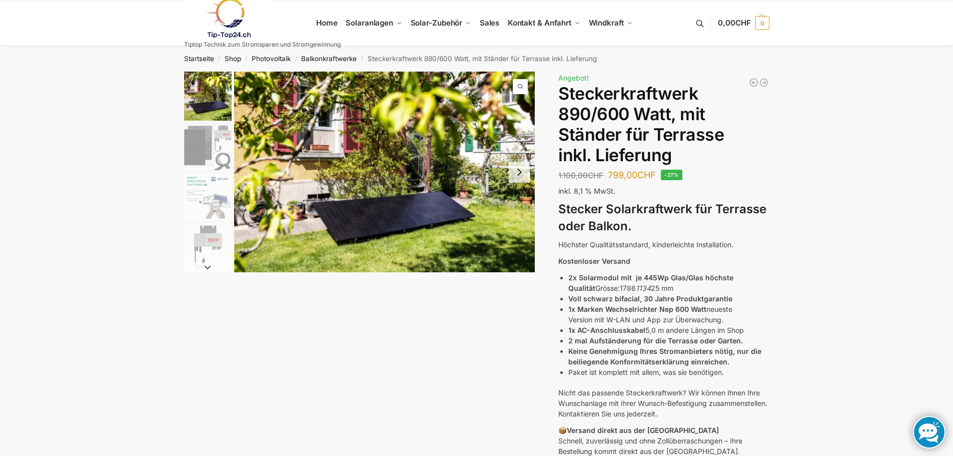
click at [218, 214] on img "3 / 11" at bounding box center [208, 197] width 48 height 48
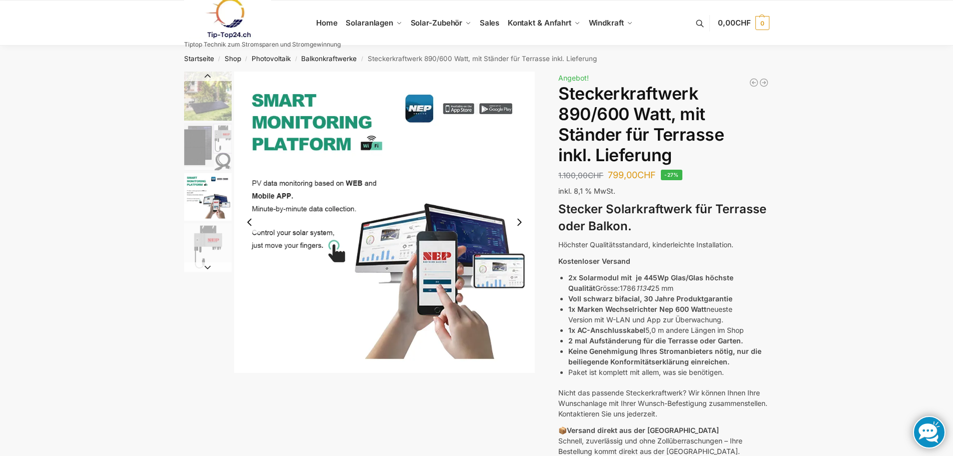
click at [202, 130] on img "2 / 11" at bounding box center [208, 147] width 48 height 48
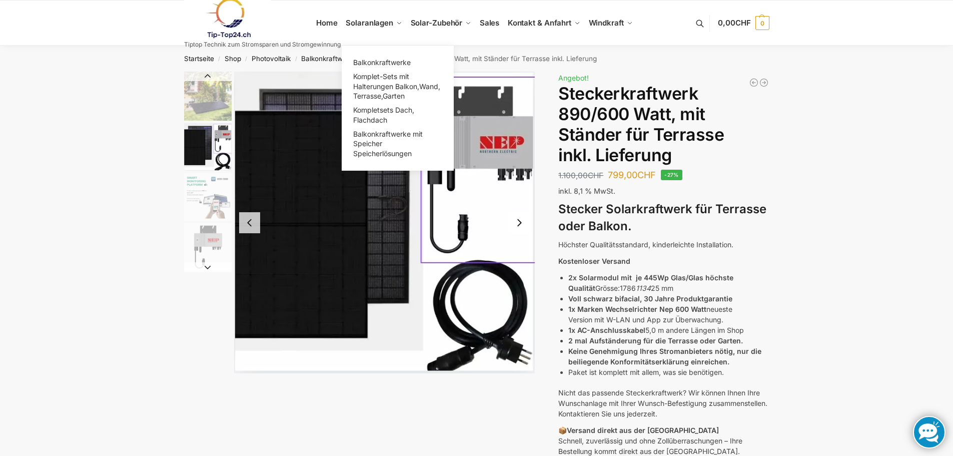
click at [396, 138] on span "Balkonkraftwerke mit Speicher Speicherlösungen" at bounding box center [388, 144] width 70 height 28
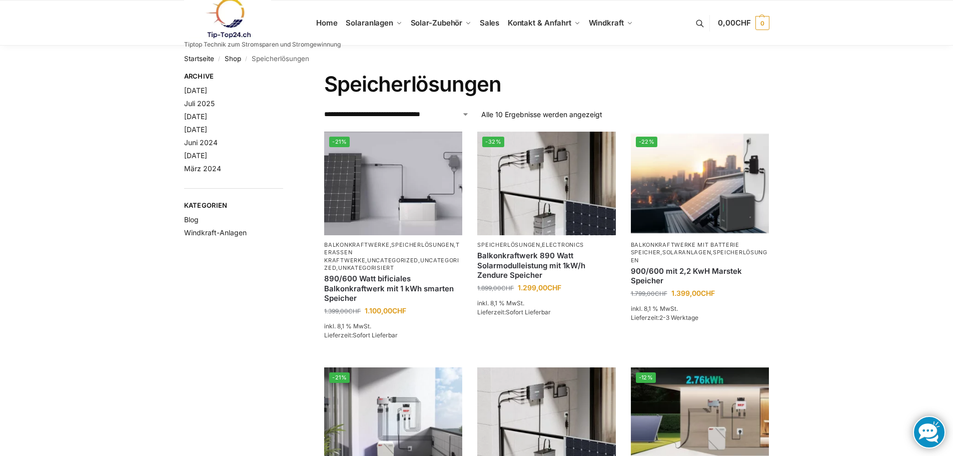
scroll to position [117, 0]
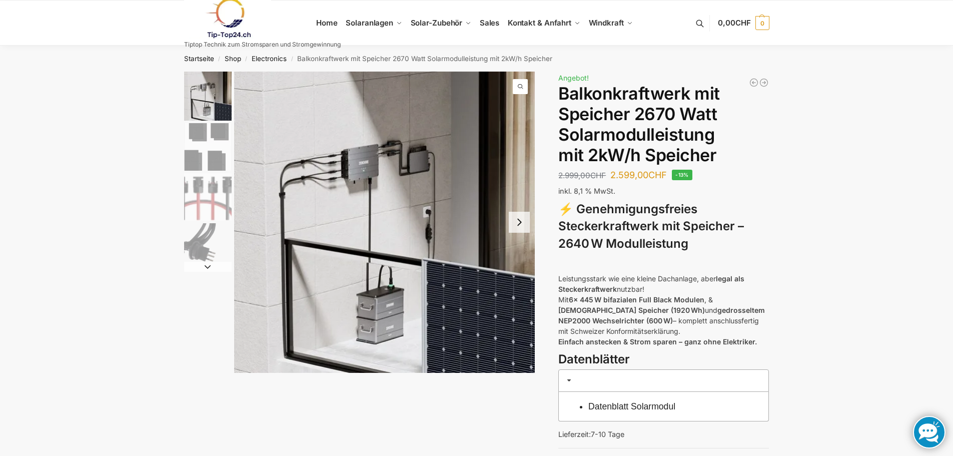
click at [208, 168] on img "2 / 4" at bounding box center [208, 147] width 48 height 48
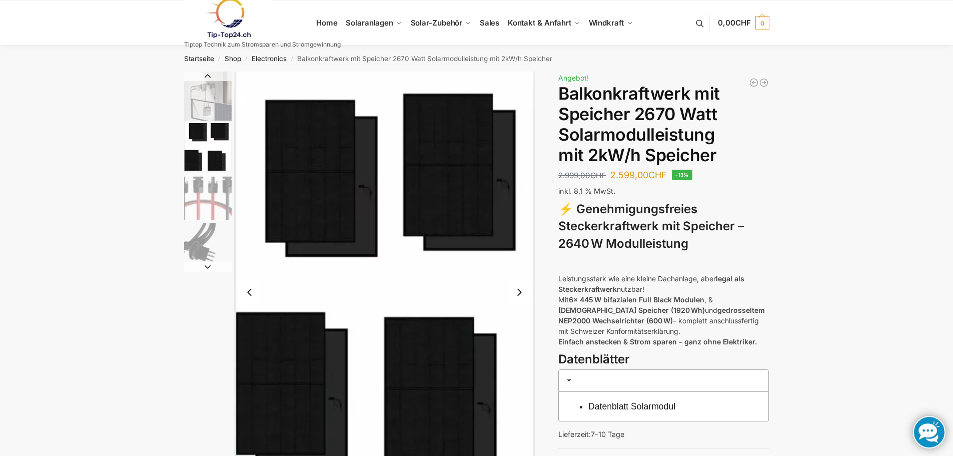
click at [215, 137] on img "2 / 4" at bounding box center [208, 147] width 48 height 48
click at [217, 178] on img "3 / 4" at bounding box center [208, 197] width 48 height 48
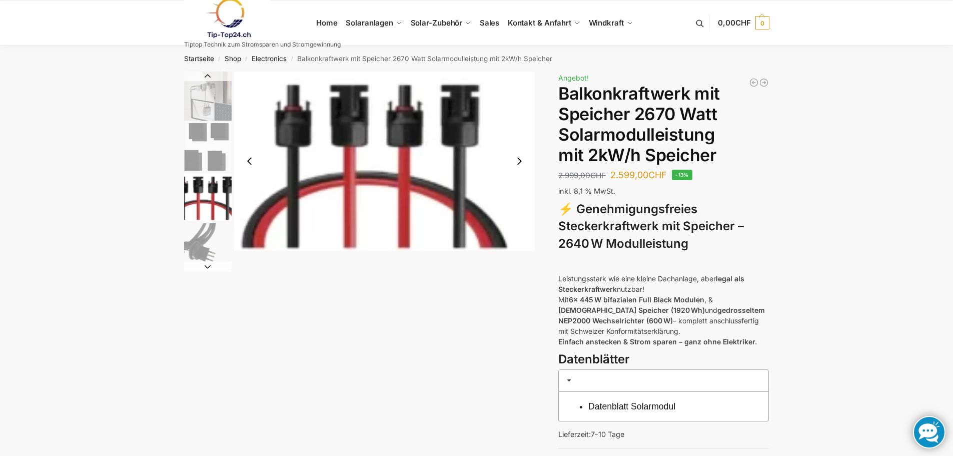
click at [218, 164] on img "2 / 4" at bounding box center [208, 147] width 48 height 48
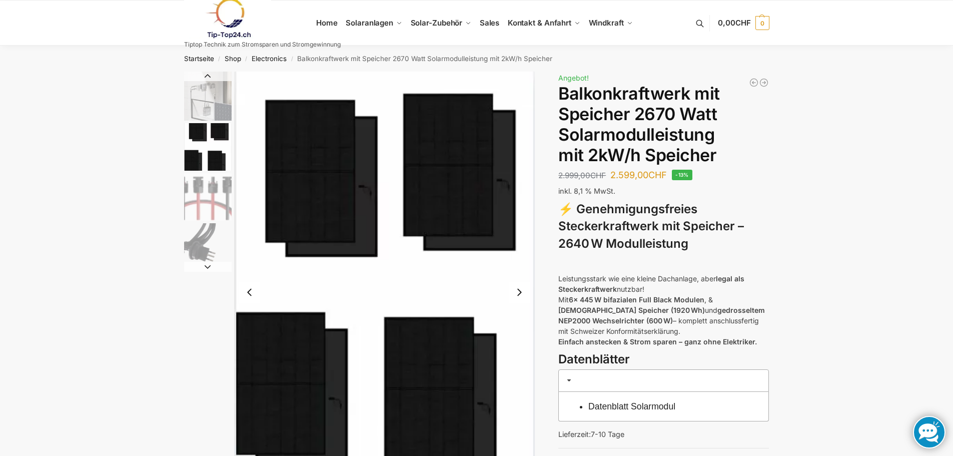
click at [216, 204] on img "3 / 4" at bounding box center [208, 197] width 48 height 48
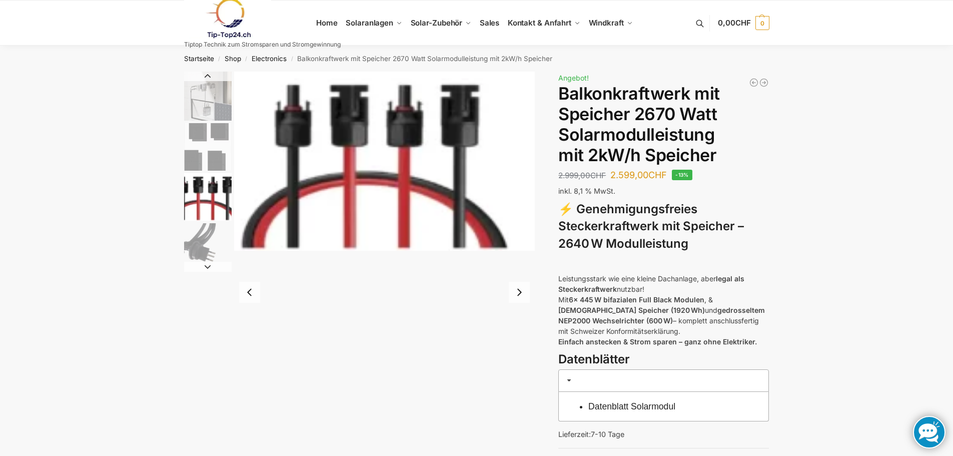
click at [216, 242] on img "4 / 4" at bounding box center [208, 247] width 48 height 48
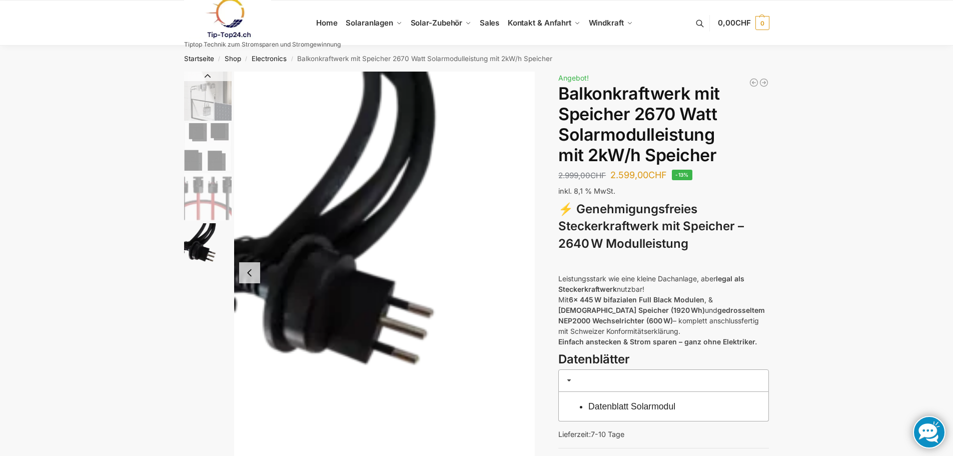
click at [209, 107] on img "1 / 4" at bounding box center [208, 96] width 48 height 49
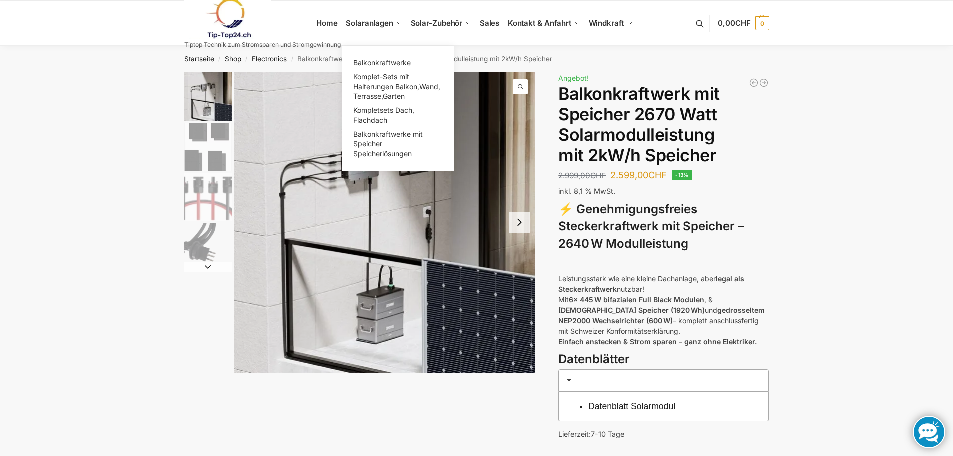
click at [387, 64] on span "Balkonkraftwerke" at bounding box center [382, 62] width 58 height 9
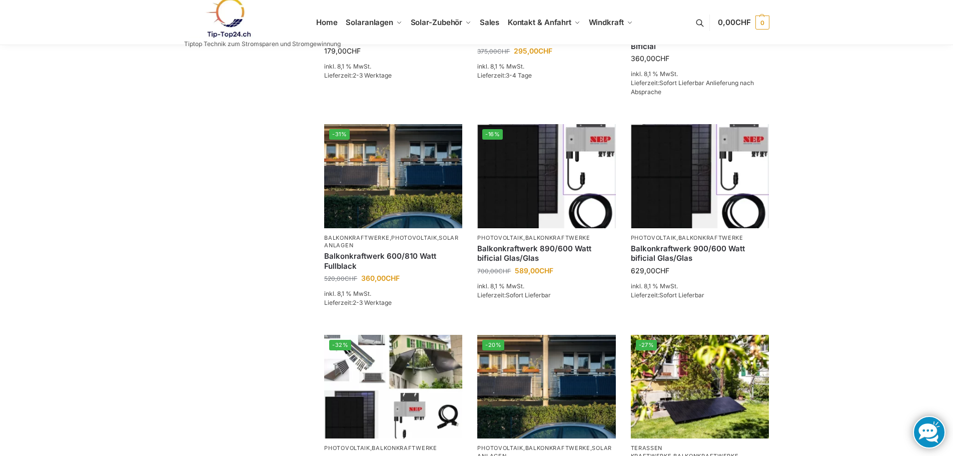
scroll to position [467, 0]
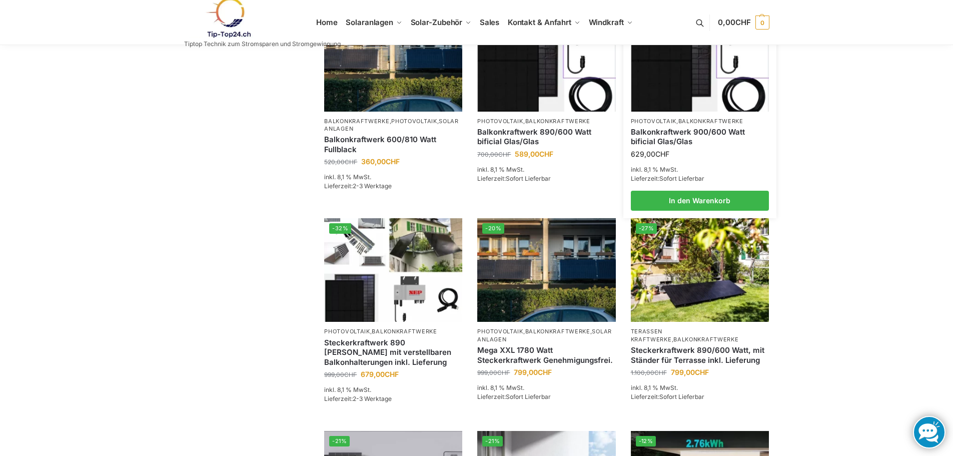
click at [682, 147] on link "Balkonkraftwerk 900/600 Watt bificial Glas/Glas" at bounding box center [700, 137] width 138 height 20
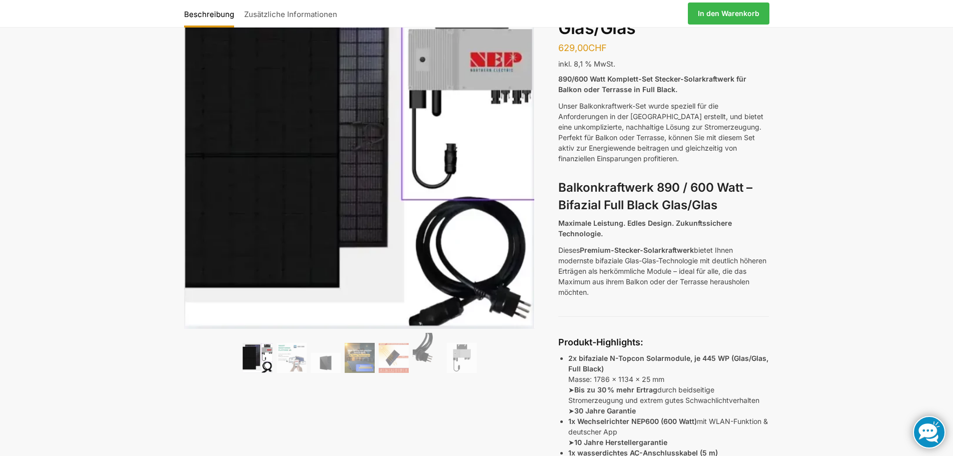
scroll to position [117, 0]
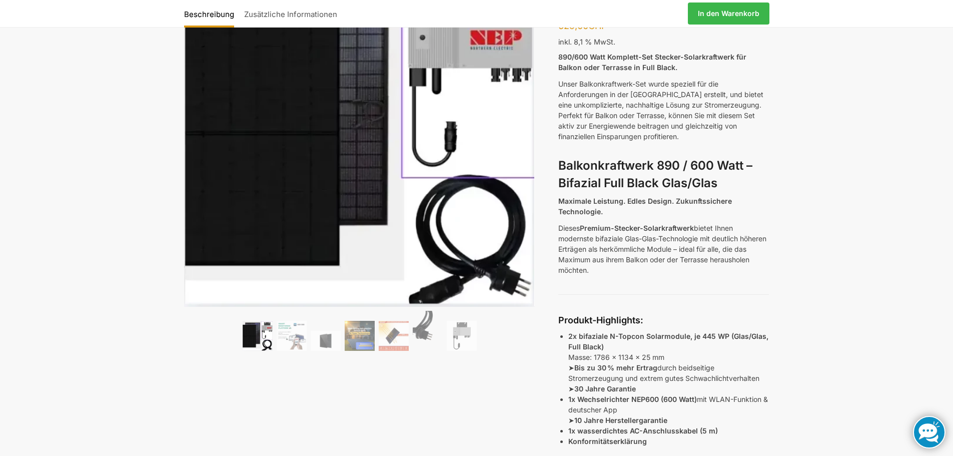
click at [302, 337] on img at bounding box center [292, 336] width 30 height 30
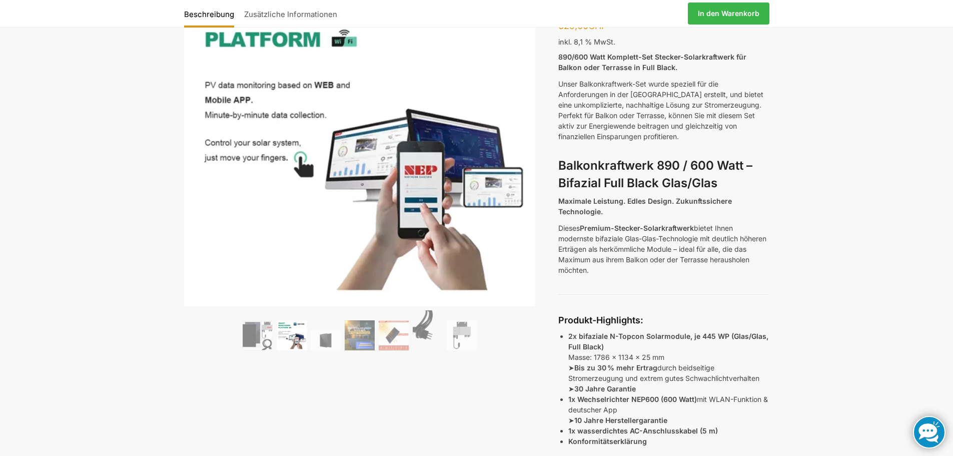
click at [323, 339] on img at bounding box center [326, 340] width 30 height 20
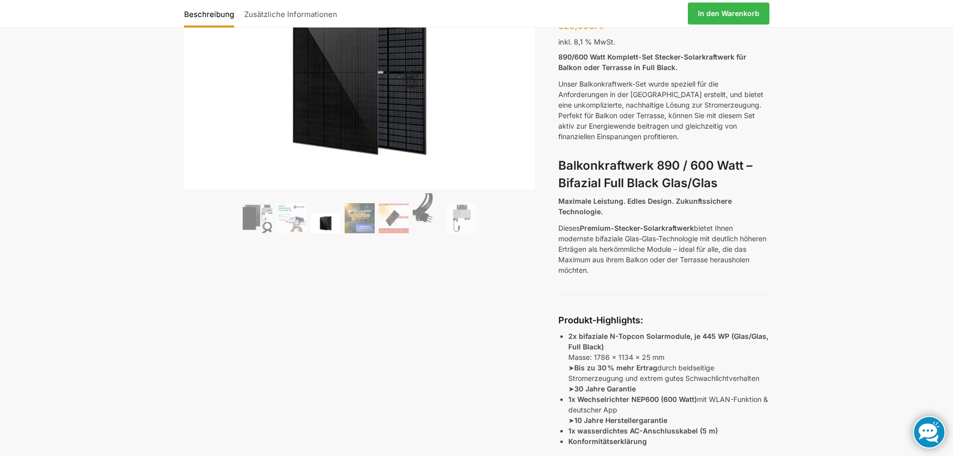
click at [370, 221] on img at bounding box center [360, 218] width 30 height 30
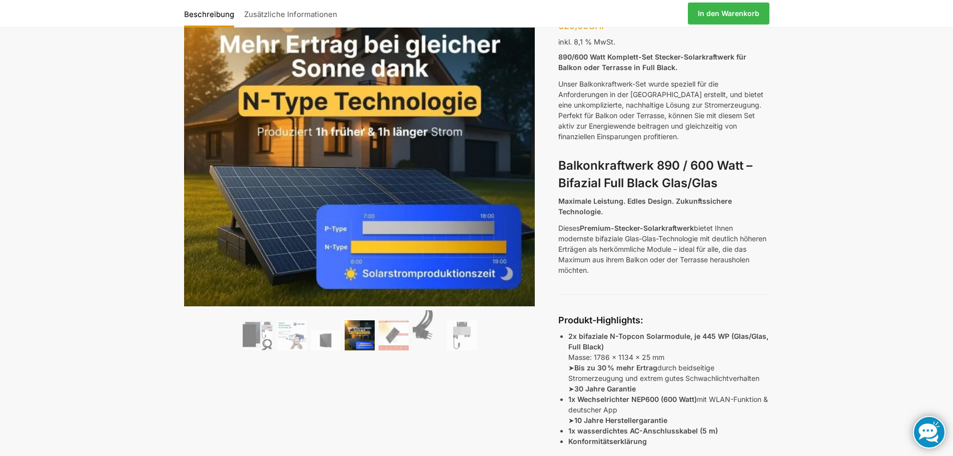
click at [391, 340] on img at bounding box center [394, 335] width 30 height 30
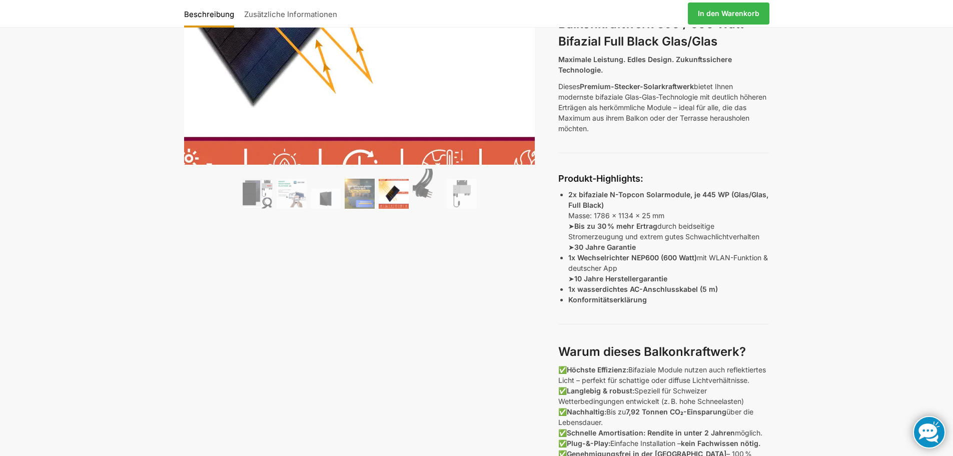
scroll to position [350, 0]
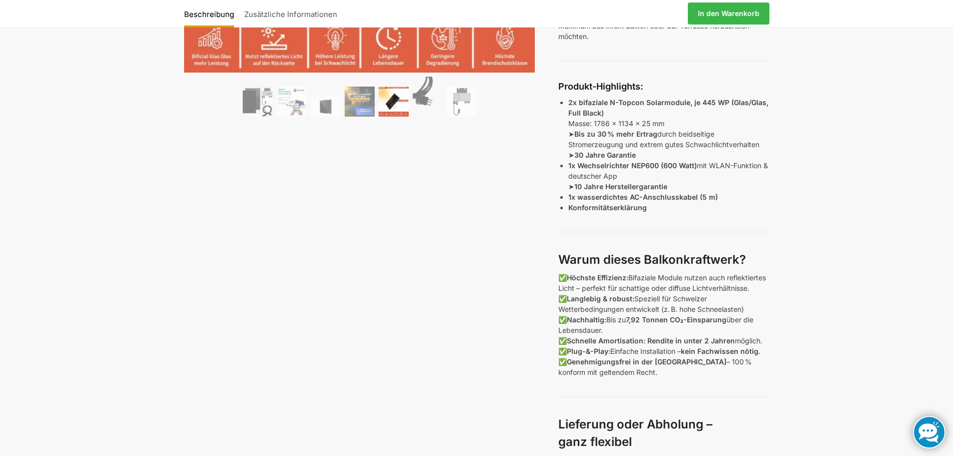
click at [431, 99] on img at bounding box center [428, 97] width 30 height 40
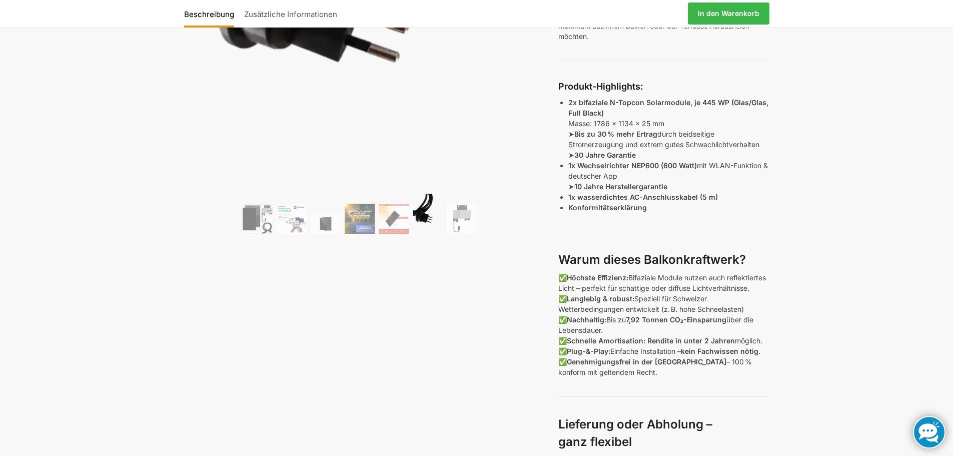
click at [460, 209] on img at bounding box center [462, 219] width 30 height 30
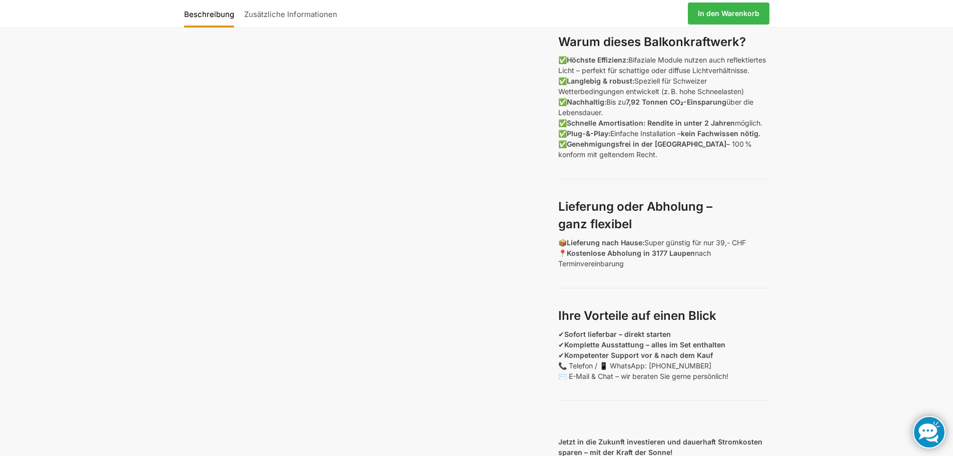
scroll to position [700, 0]
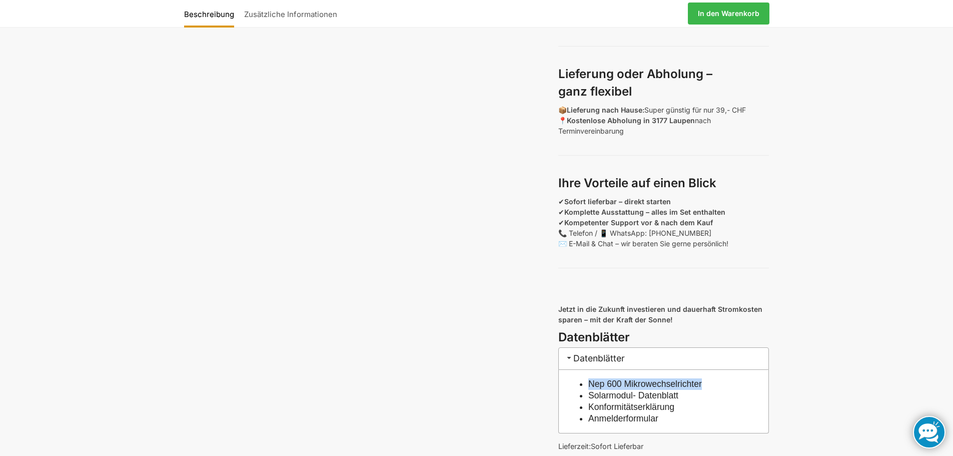
drag, startPoint x: 703, startPoint y: 393, endPoint x: 581, endPoint y: 392, distance: 122.0
click at [588, 390] on li "Nep 600 Mikrowechselrichter" at bounding box center [668, 384] width 161 height 12
click at [692, 389] on link "Nep 600 Mikrowechselrichter" at bounding box center [645, 384] width 114 height 10
